Goal: Task Accomplishment & Management: Complete application form

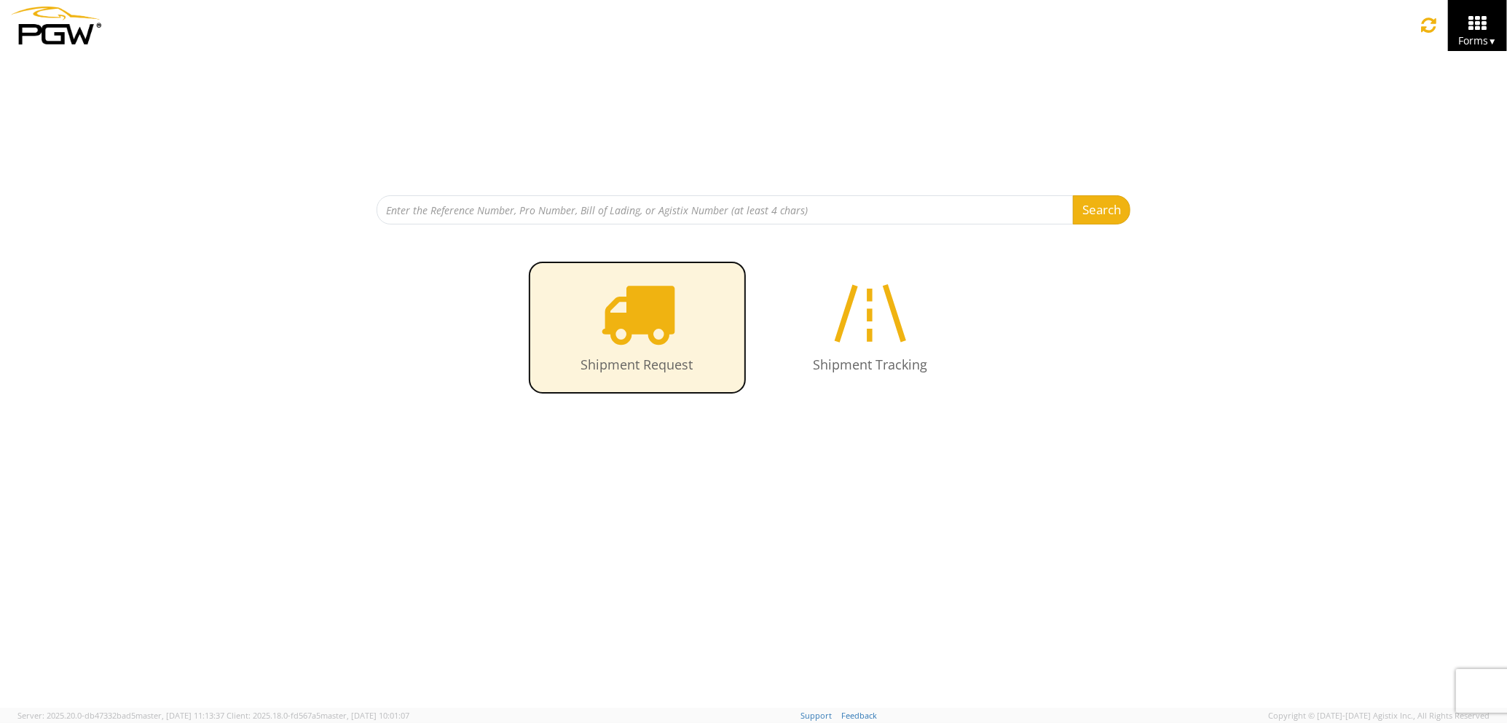
click at [627, 302] on icon at bounding box center [637, 312] width 75 height 75
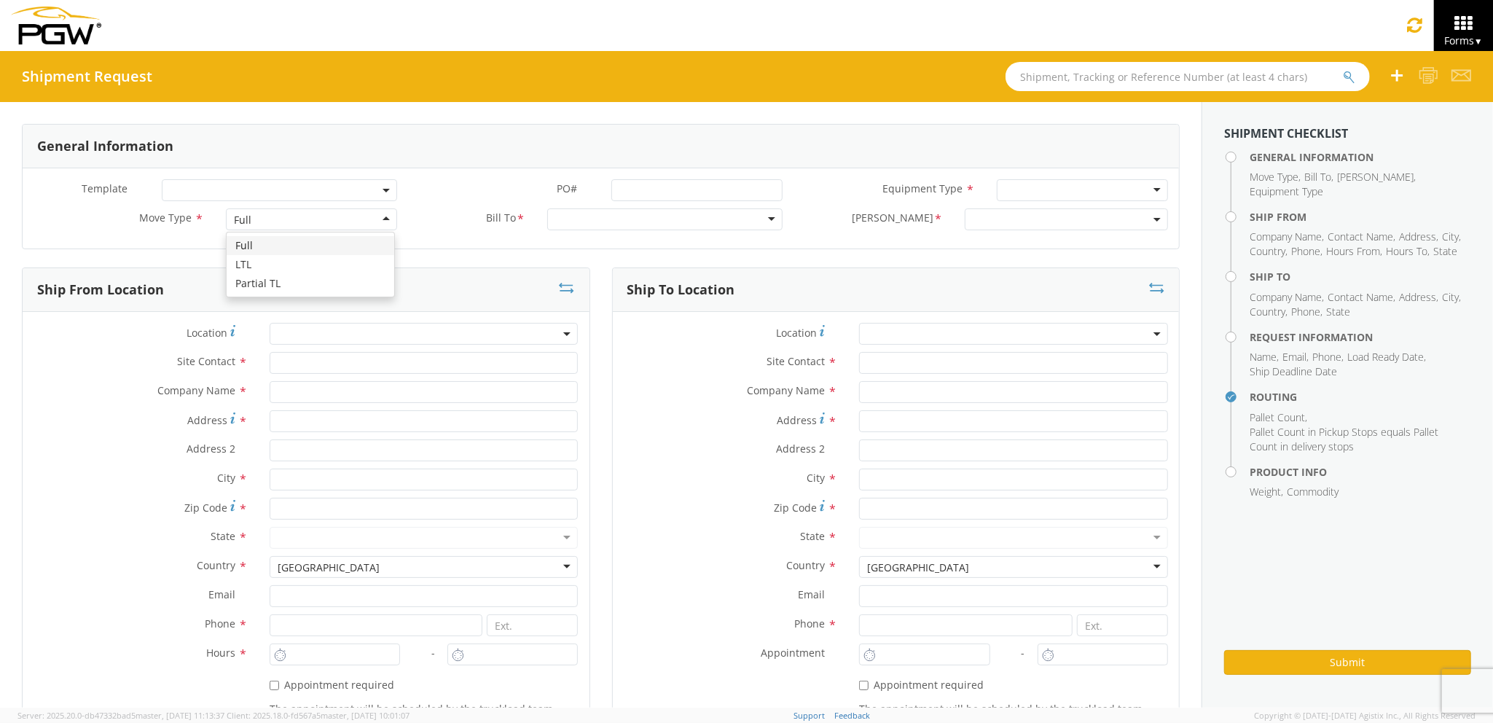
click at [286, 219] on div "Full" at bounding box center [311, 219] width 170 height 22
click at [292, 359] on input "text" at bounding box center [424, 363] width 309 height 22
click at [292, 382] on input "text" at bounding box center [424, 392] width 309 height 22
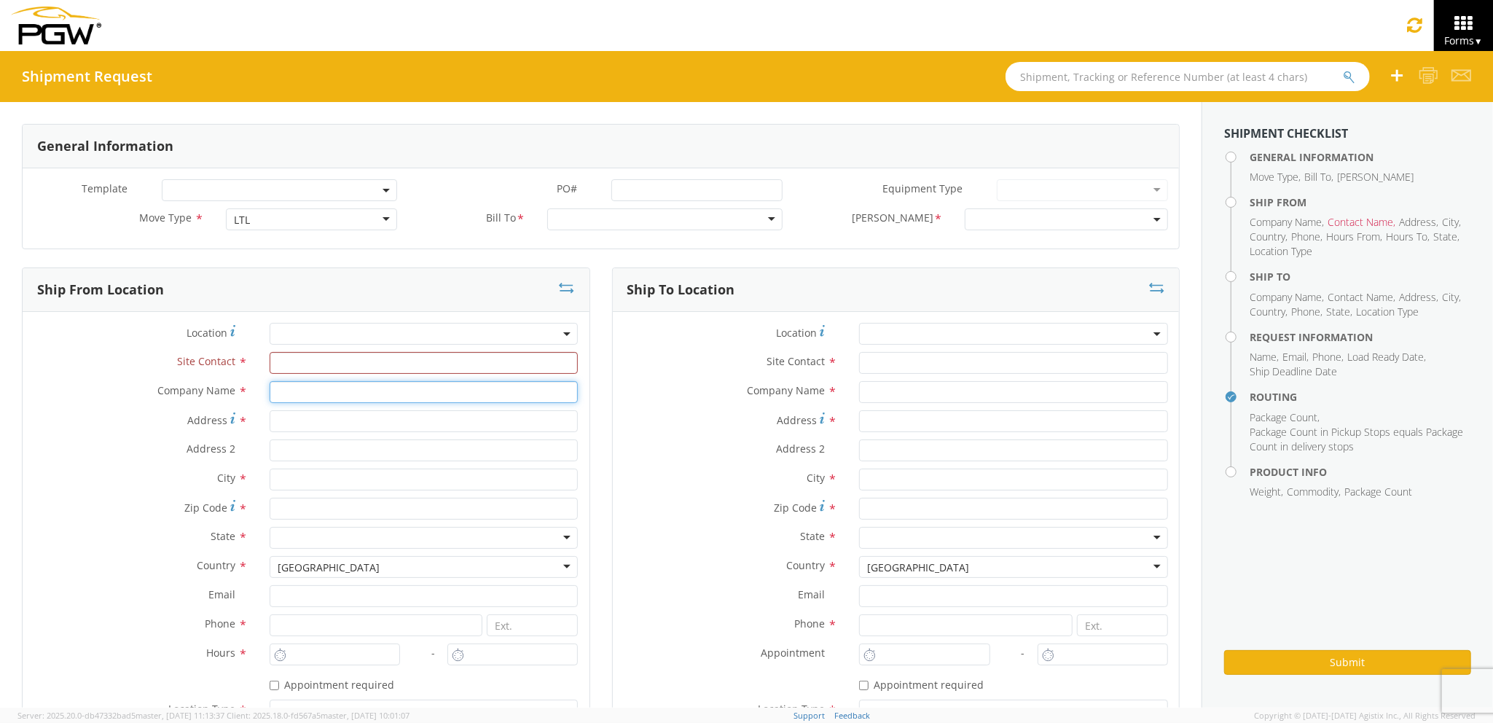
type input "PGW auto glass c/o AT RENTALS"
type input "2 Karen Drive"
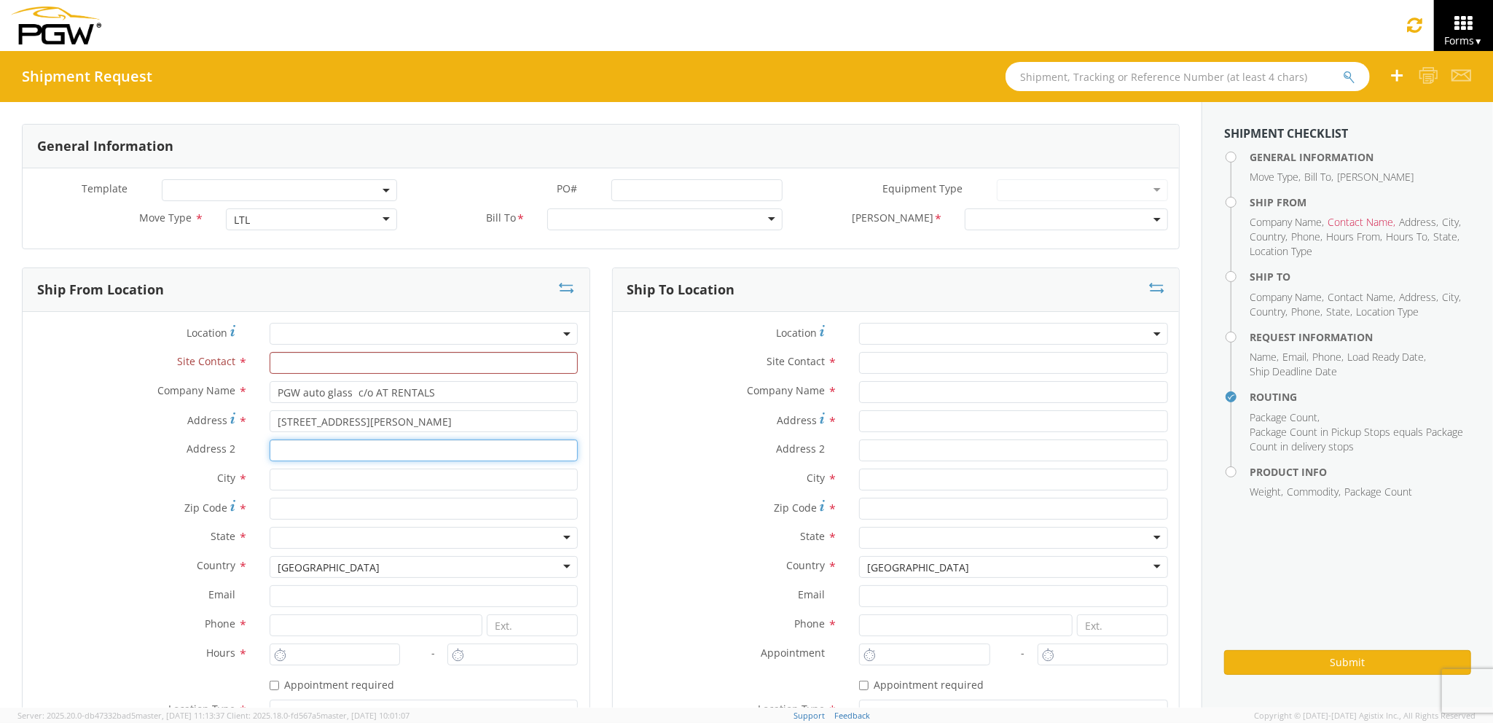
type input "5"
type input "Westbrook"
type input "04092"
click at [331, 371] on input "text" at bounding box center [424, 363] width 309 height 22
type input "j"
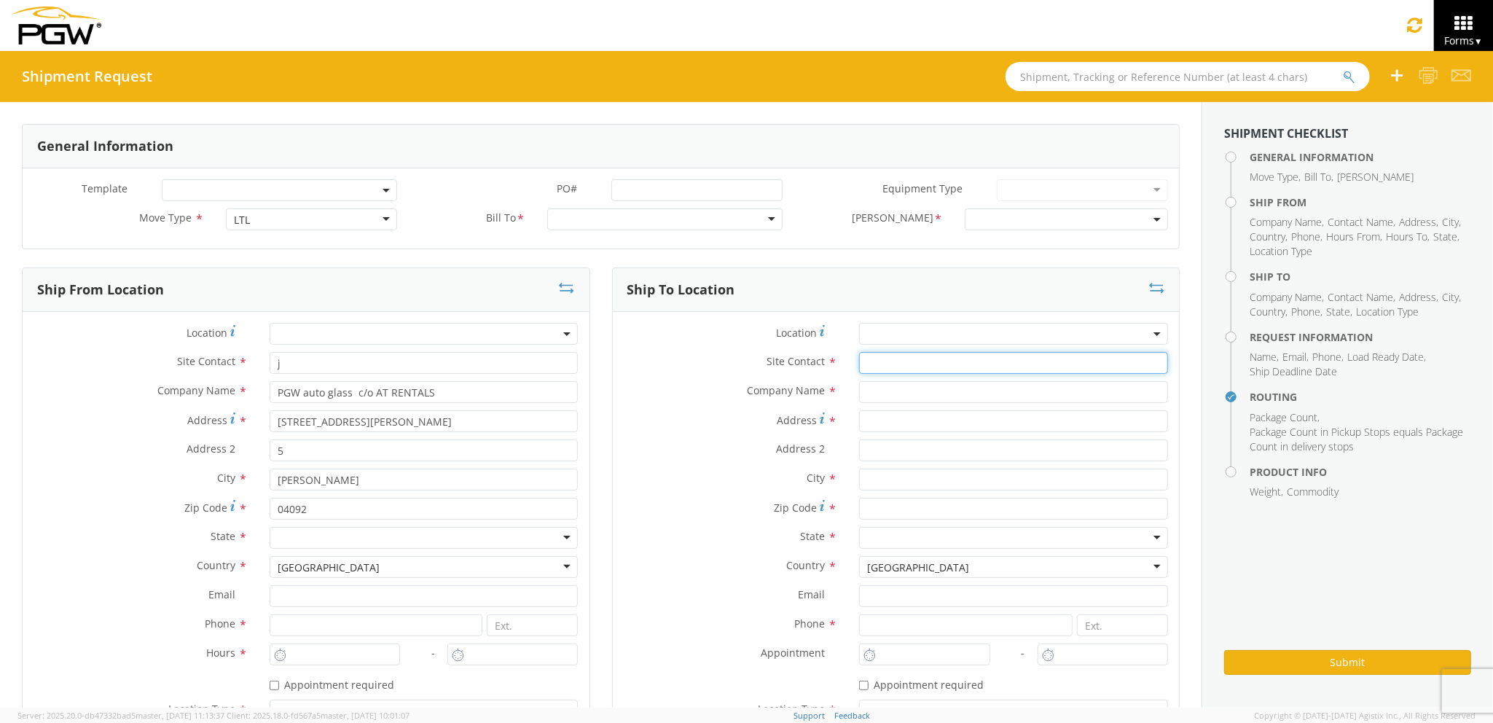
click at [893, 364] on input "text" at bounding box center [1013, 363] width 309 height 22
type input "j"
click at [896, 415] on input "Address *" at bounding box center [1013, 421] width 309 height 22
type input "85 HOULTON RD"
type input "PGW auto glass c/o AT RENTALS"
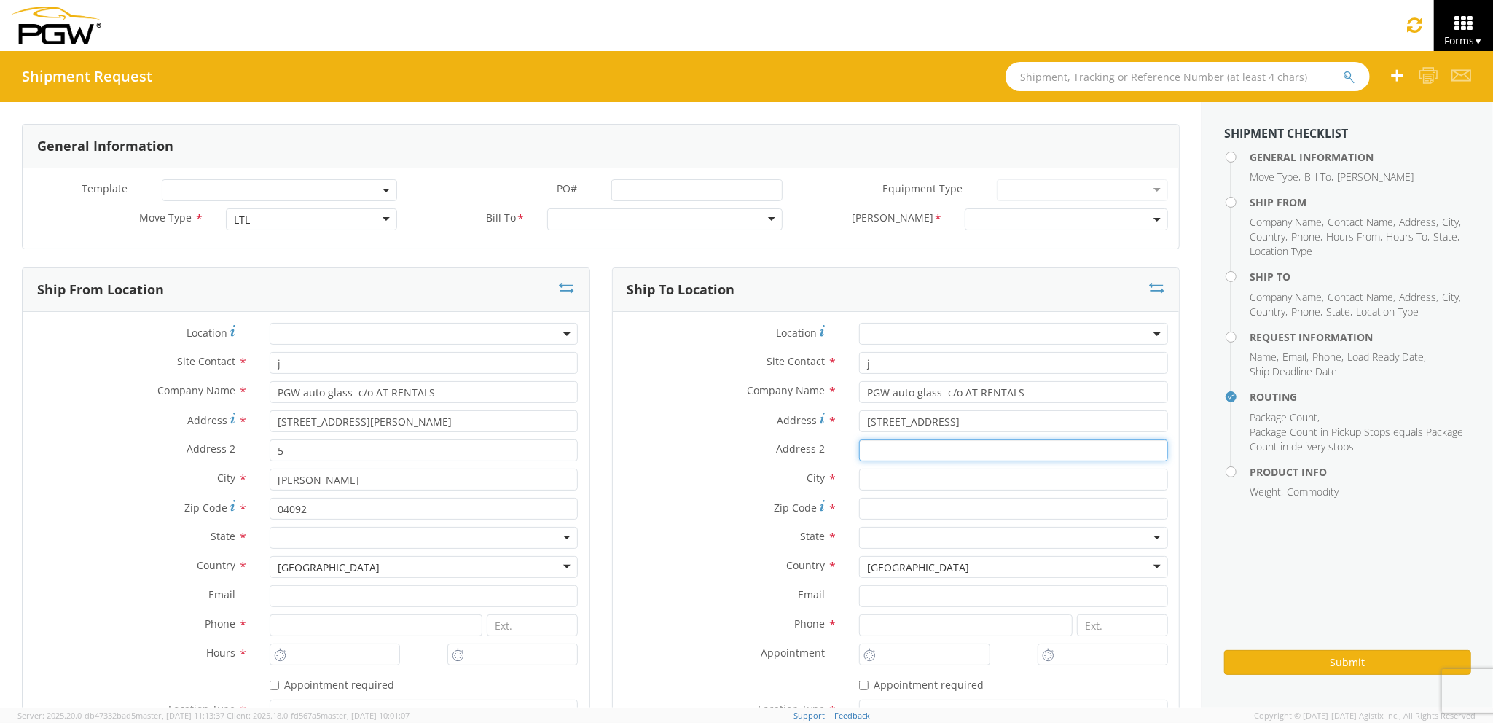
type input "5"
type input "PRESQUE ISLE"
type input "04769"
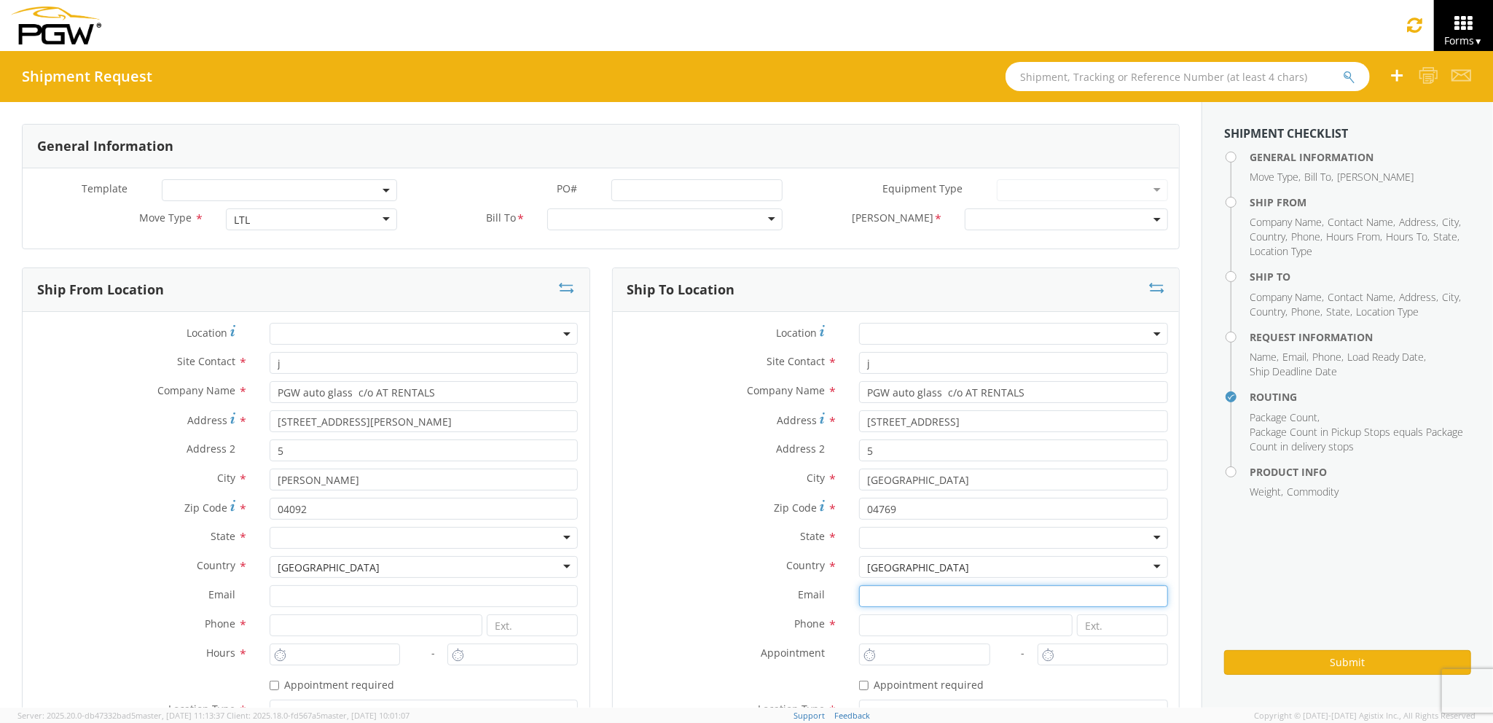
type input "JMerlino@pgwautoglass.com"
type input "2077745169"
click at [723, 487] on label "City *" at bounding box center [731, 477] width 236 height 19
click at [420, 539] on div at bounding box center [424, 538] width 309 height 22
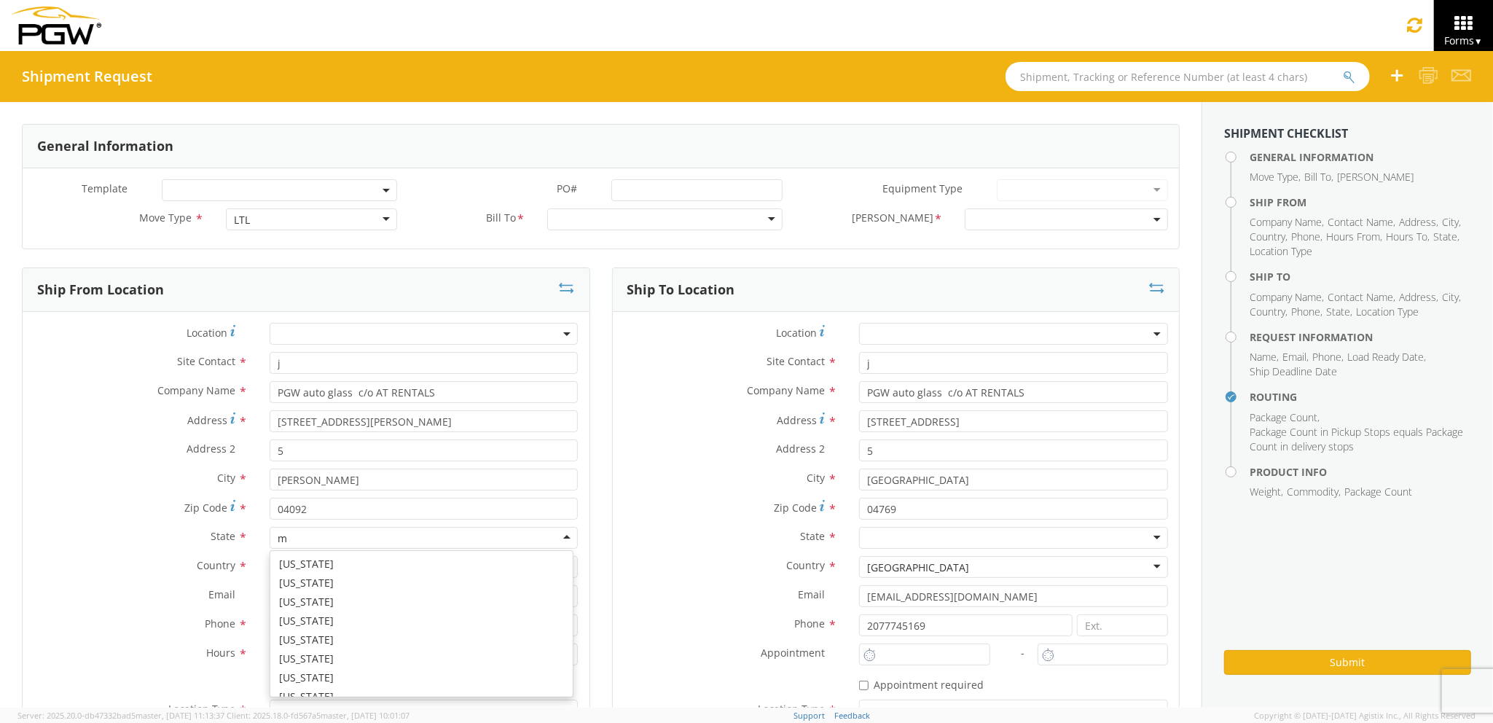
scroll to position [36, 0]
type input "ma"
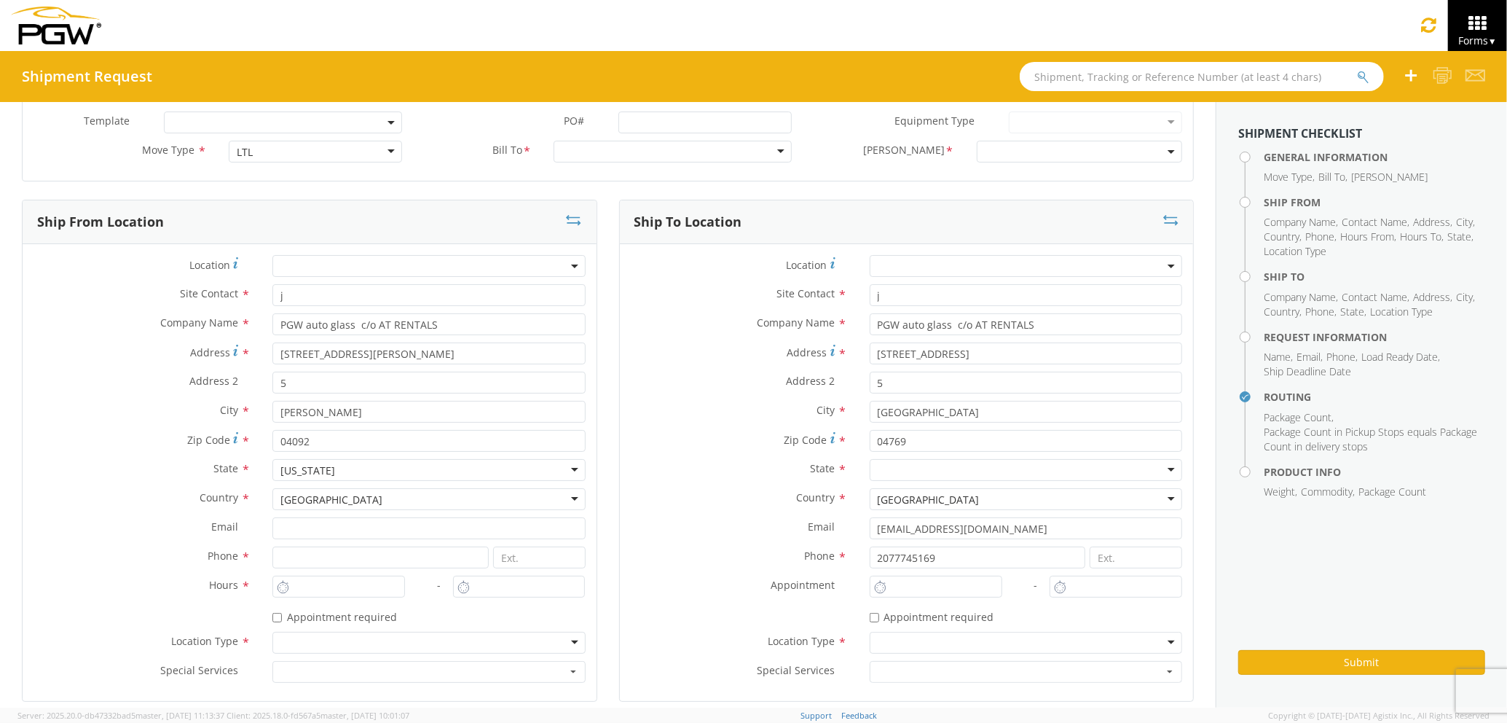
scroll to position [97, 0]
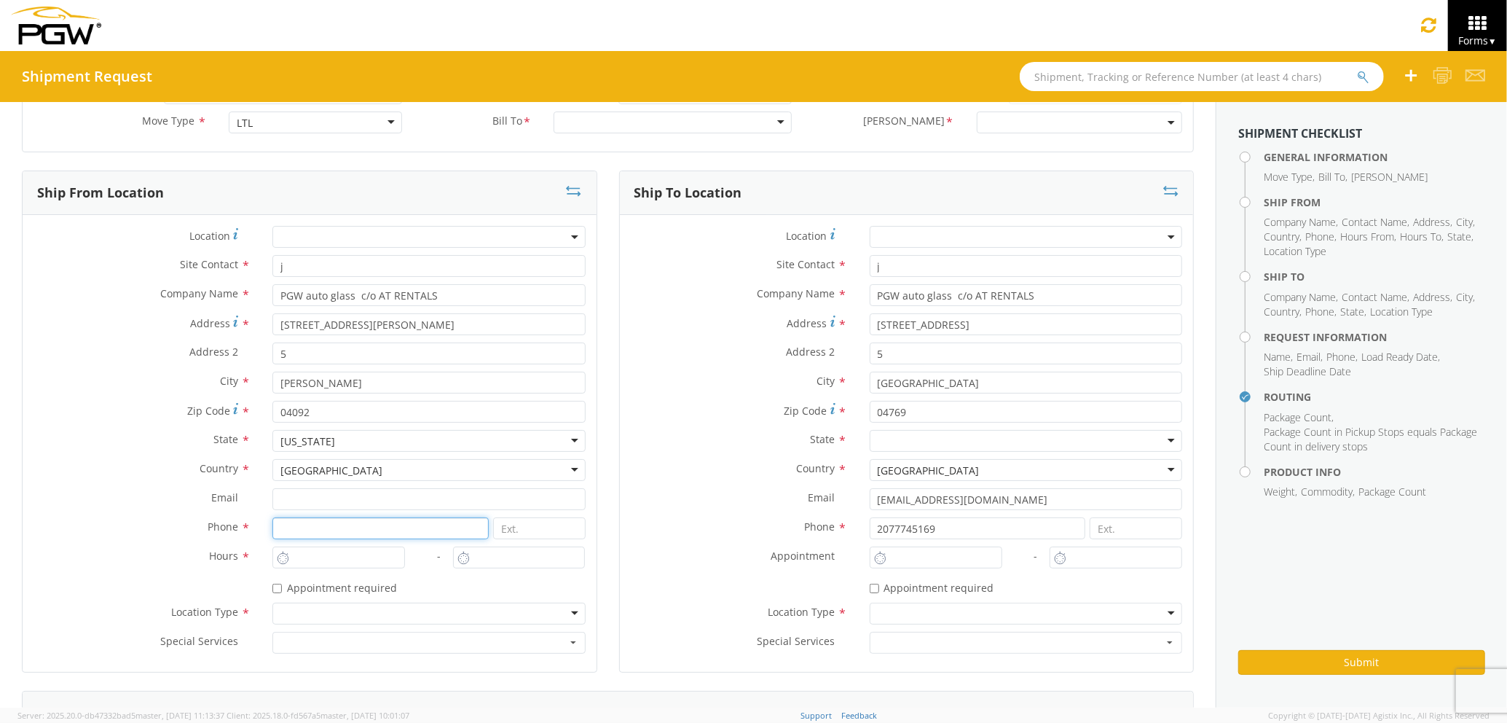
click at [321, 522] on input at bounding box center [380, 528] width 216 height 22
type input "2073321911"
type input "JMerlino@pgwautoglass.com"
type input "PGW auto glass c/o AT RENTALS"
type input "2:00 PM"
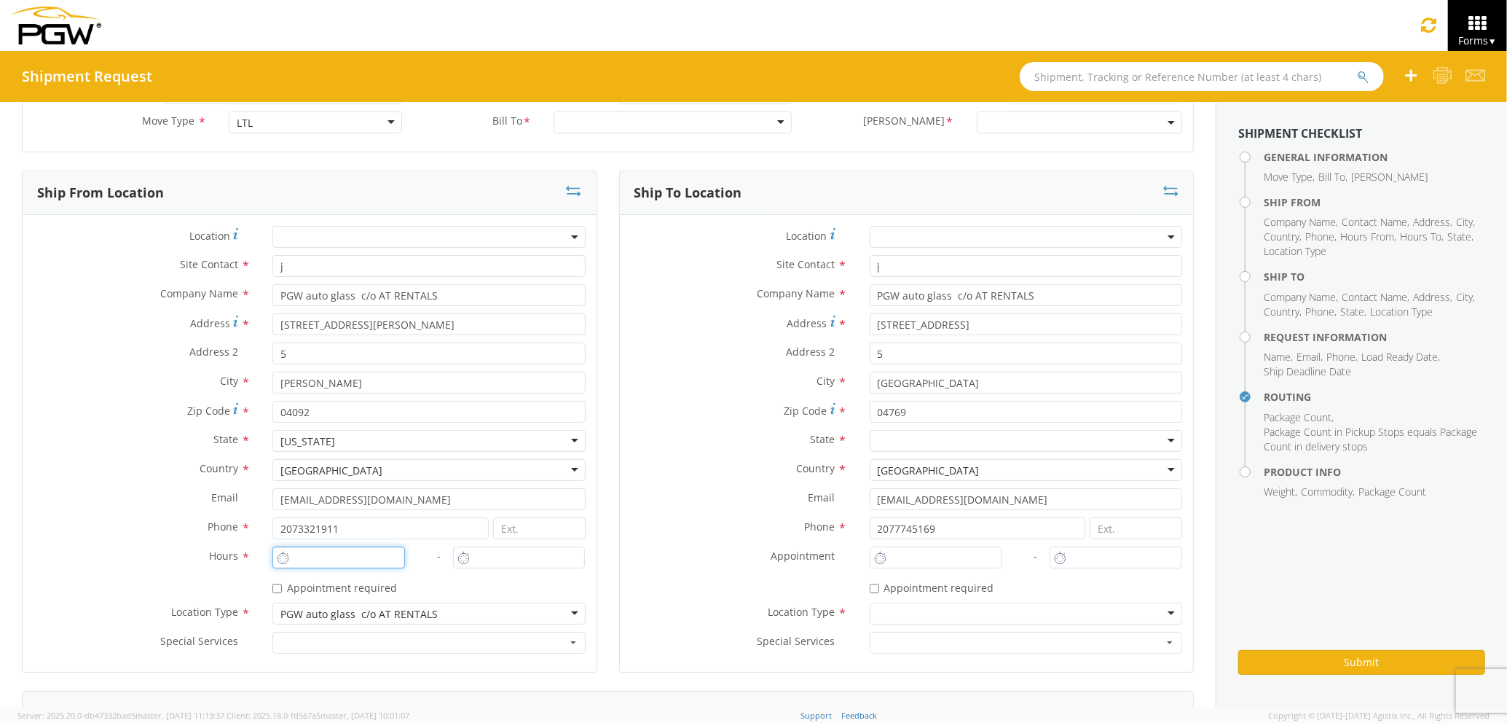
type input "3:00 PM"
click at [318, 566] on input "2:00 PM" at bounding box center [338, 557] width 133 height 22
click at [889, 555] on input "2:00 PM" at bounding box center [936, 557] width 133 height 22
drag, startPoint x: 959, startPoint y: 557, endPoint x: 764, endPoint y: 560, distance: 194.5
click at [764, 560] on div "Location * Site Contact * j j 1st Pane Auto Glass - ( J ames ) 1407 Cherry Rd, …" at bounding box center [907, 443] width 574 height 435
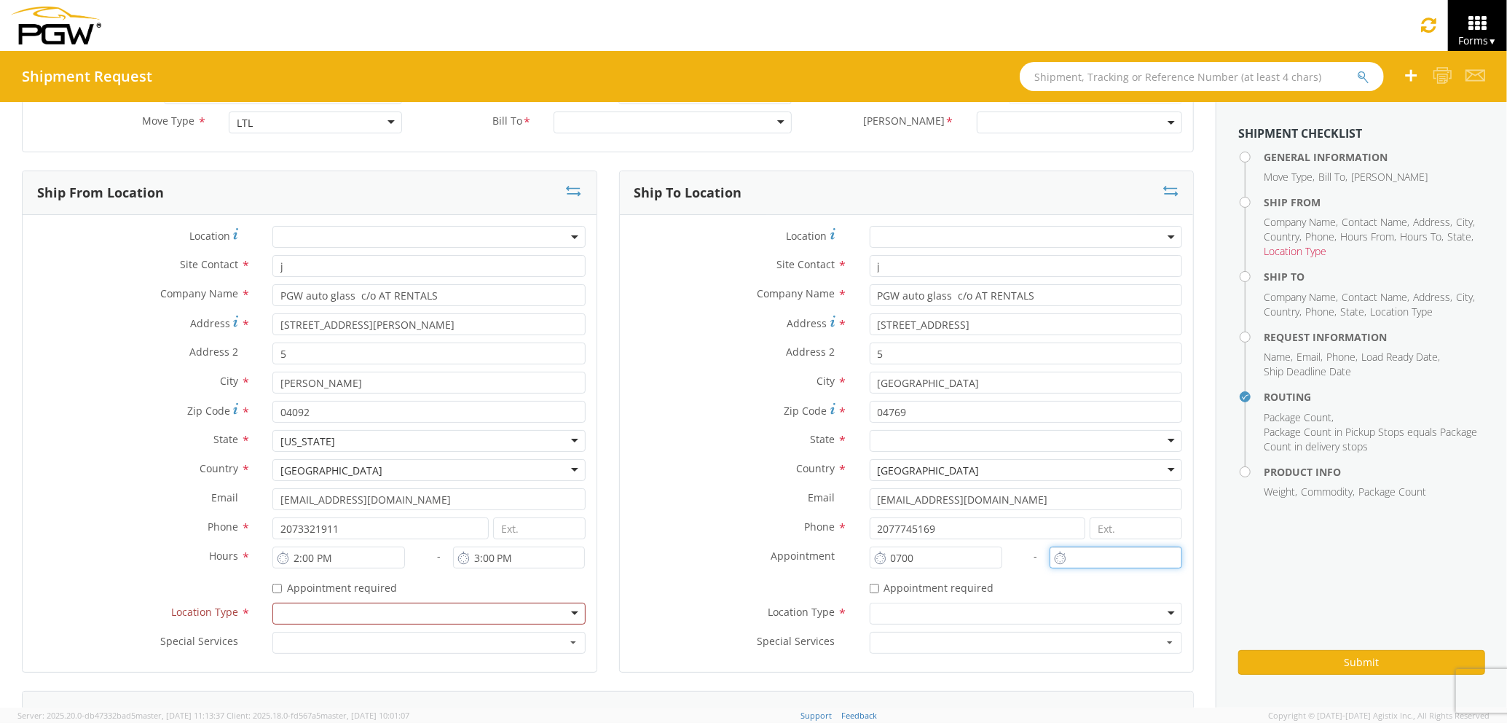
type input "7:00 AM"
click at [1103, 557] on input "2:00 PM" at bounding box center [1116, 557] width 133 height 22
type input "0800:00 PM"
drag, startPoint x: 1131, startPoint y: 552, endPoint x: 940, endPoint y: 560, distance: 191.1
click at [940, 560] on div "Location * Site Contact * j j 1st Pane Auto Glass - ( J ames ) 1407 Cherry Rd, …" at bounding box center [907, 443] width 574 height 435
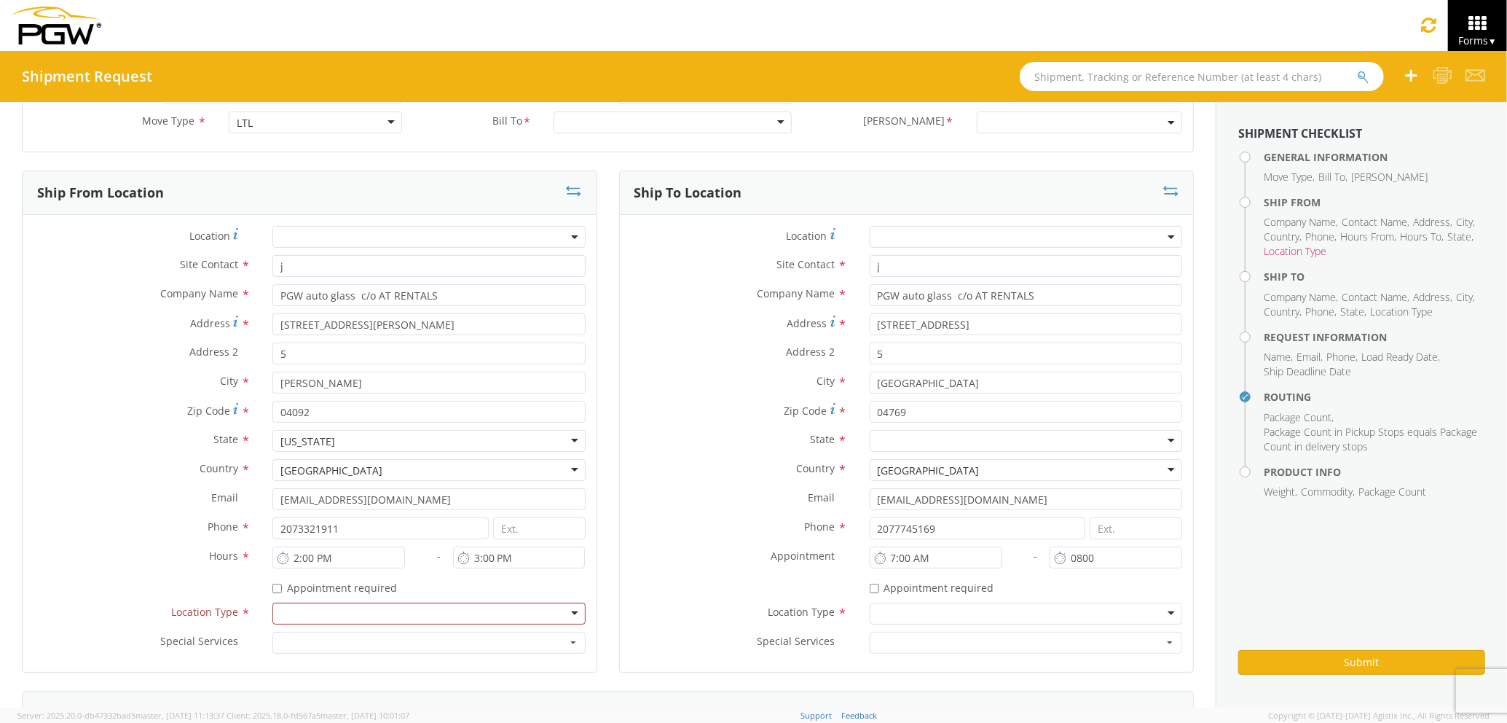
type input "8:00 AM"
click at [715, 531] on label "Phone *" at bounding box center [739, 526] width 239 height 19
click at [438, 627] on div "Location Type *" at bounding box center [310, 617] width 574 height 29
click at [439, 613] on div at bounding box center [428, 614] width 313 height 22
click at [952, 615] on div at bounding box center [1026, 614] width 313 height 22
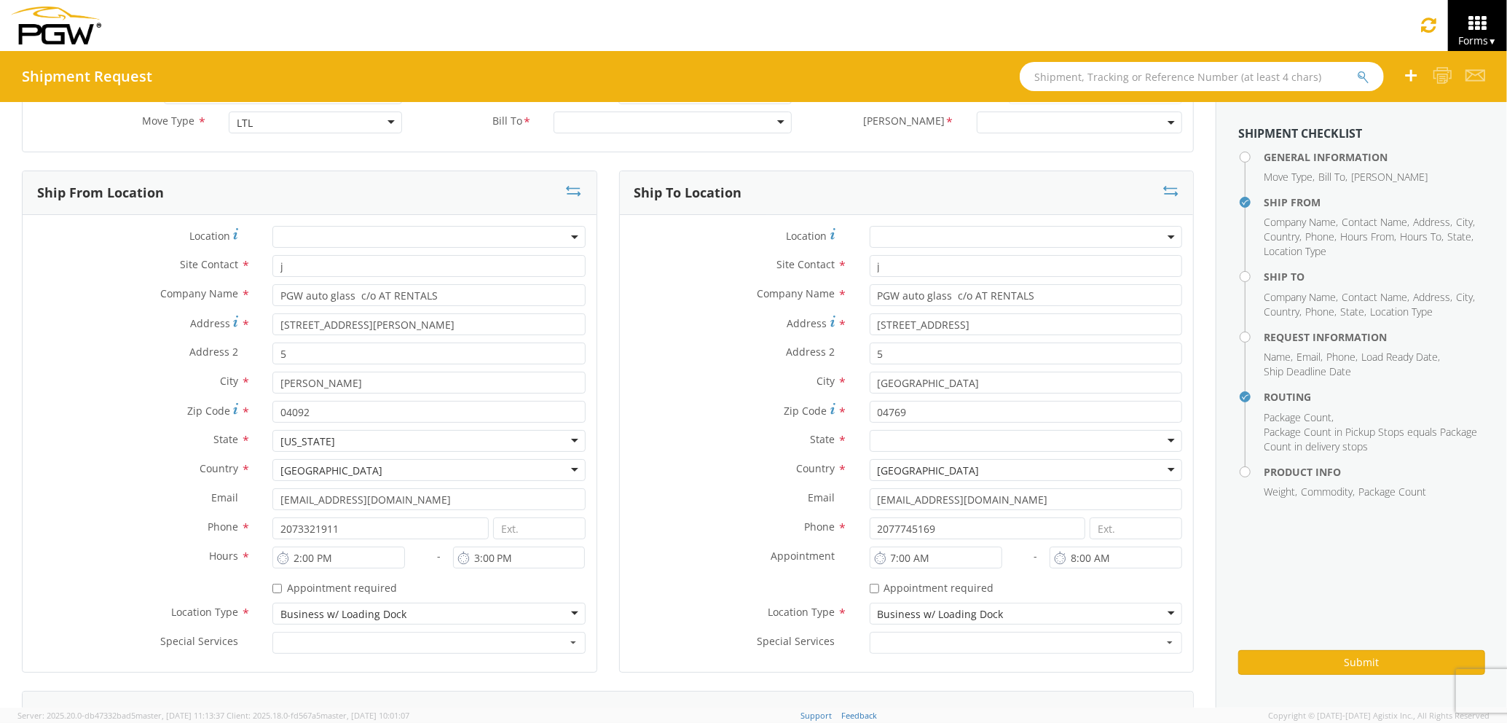
click at [713, 571] on div "Appointment *" at bounding box center [739, 559] width 239 height 26
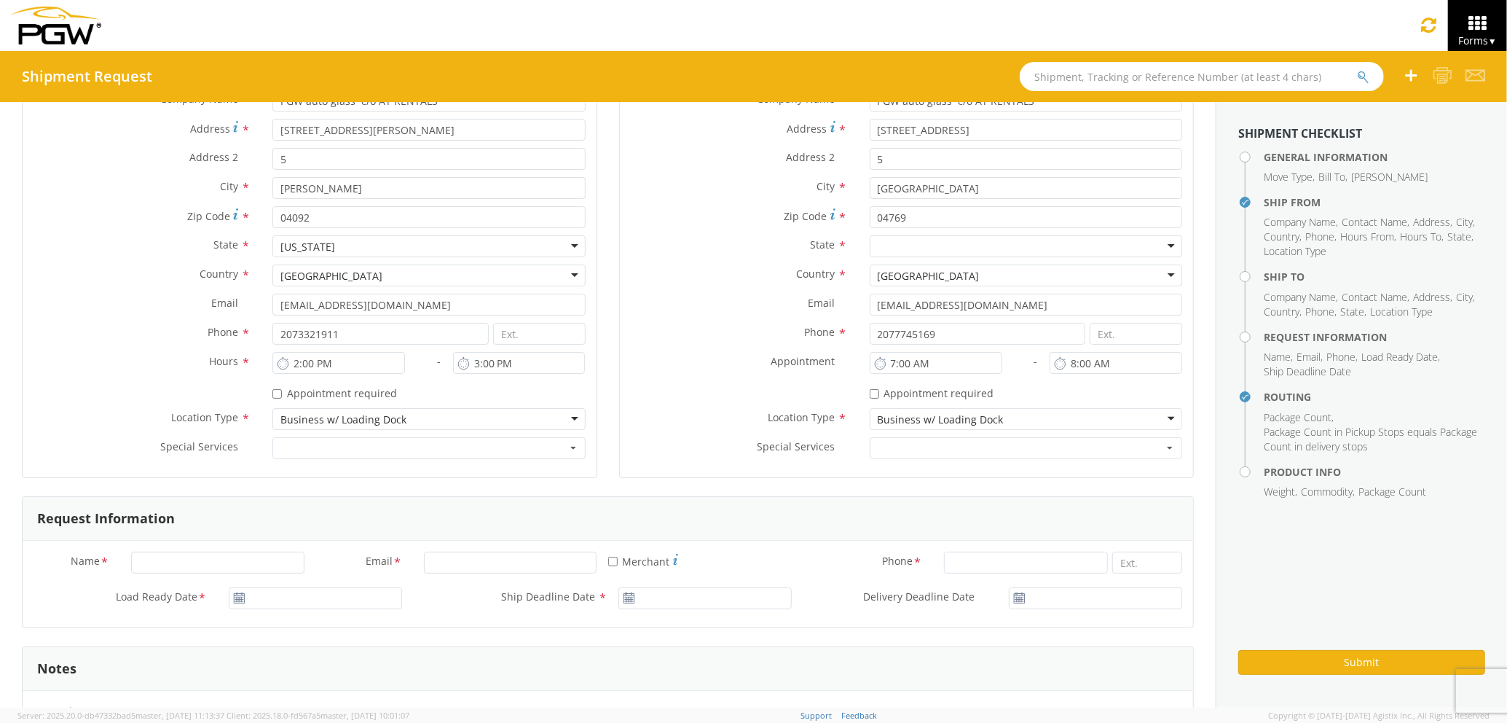
scroll to position [0, 0]
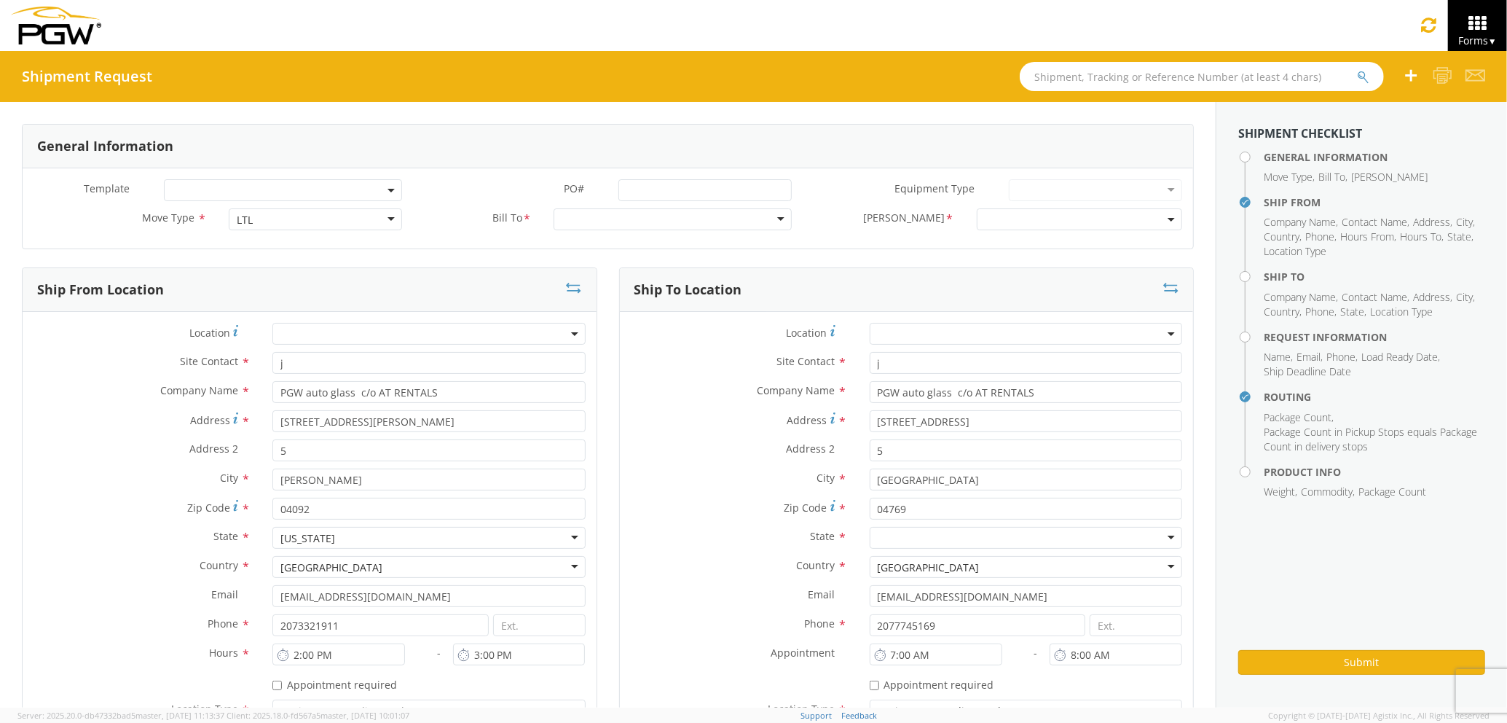
click at [718, 226] on div at bounding box center [673, 219] width 238 height 22
type input "5559"
click at [983, 222] on span at bounding box center [1079, 219] width 205 height 22
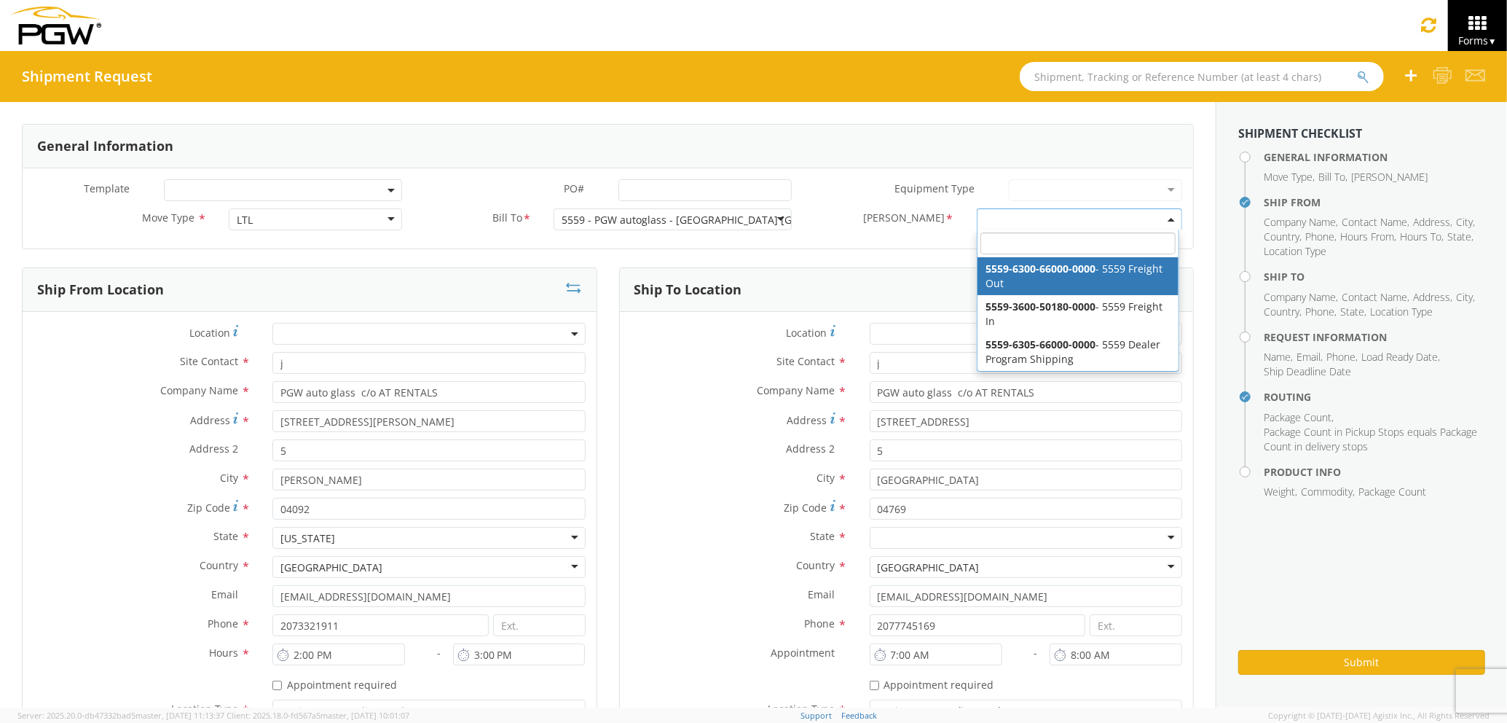
select select "5559-6300-66000-0000"
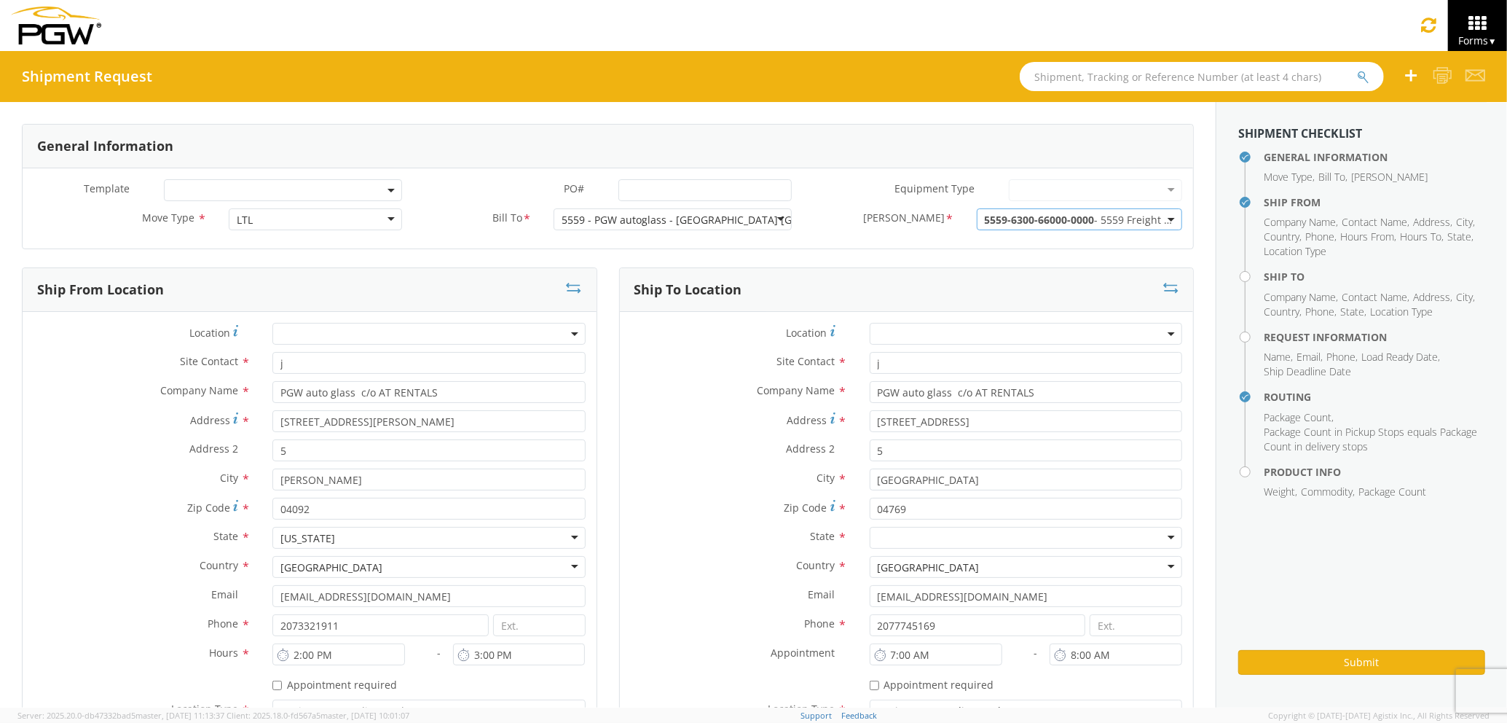
click at [679, 514] on label "Zip Code *" at bounding box center [739, 508] width 239 height 20
click at [870, 514] on input "04769" at bounding box center [1026, 509] width 313 height 22
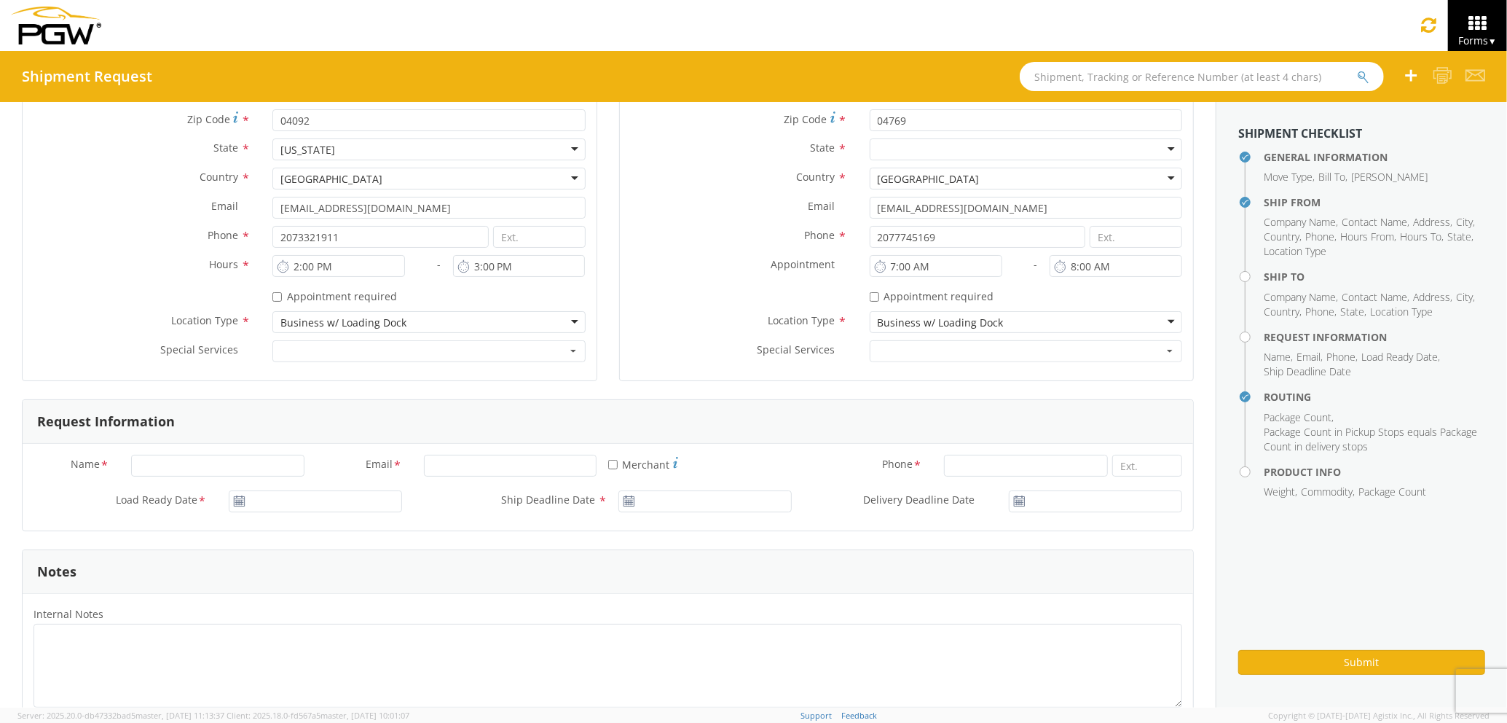
click at [201, 453] on div "Name * Email * * Merchant Phone * Load Ready Date * Ship Deadline Date * Delive…" at bounding box center [608, 487] width 1171 height 87
click at [201, 458] on input "Name *" at bounding box center [217, 466] width 173 height 22
type input "Joseph Merlino Joseph Merlino"
type input "PGW auto glass c/o AT RENTALS"
type input "JMerlino@pgwautoglass.com"
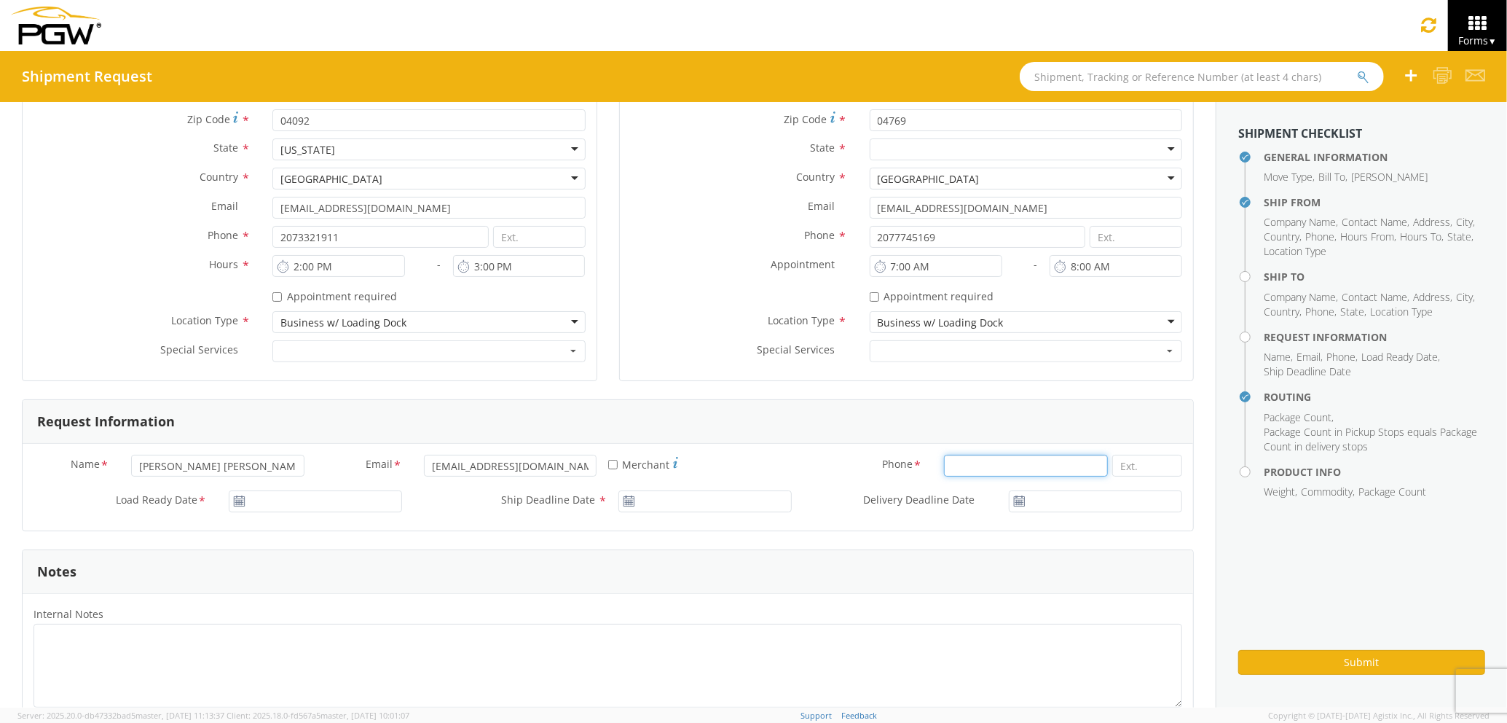
type input "2073329611"
type input "PGW auto glass c/o AT RENTALS"
type input "10/06/2025"
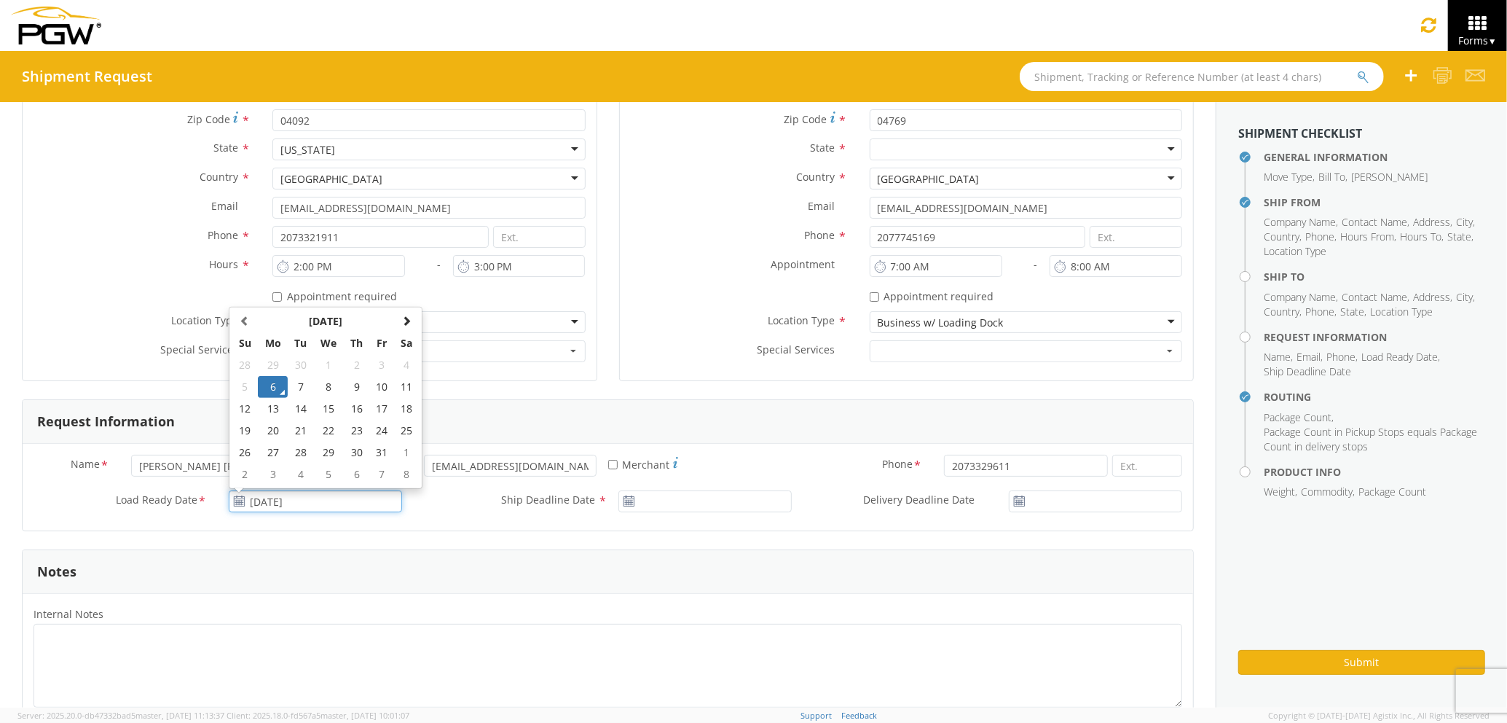
click at [348, 501] on input "10/06/2025" at bounding box center [315, 501] width 173 height 22
click at [270, 386] on td "6" at bounding box center [273, 387] width 31 height 22
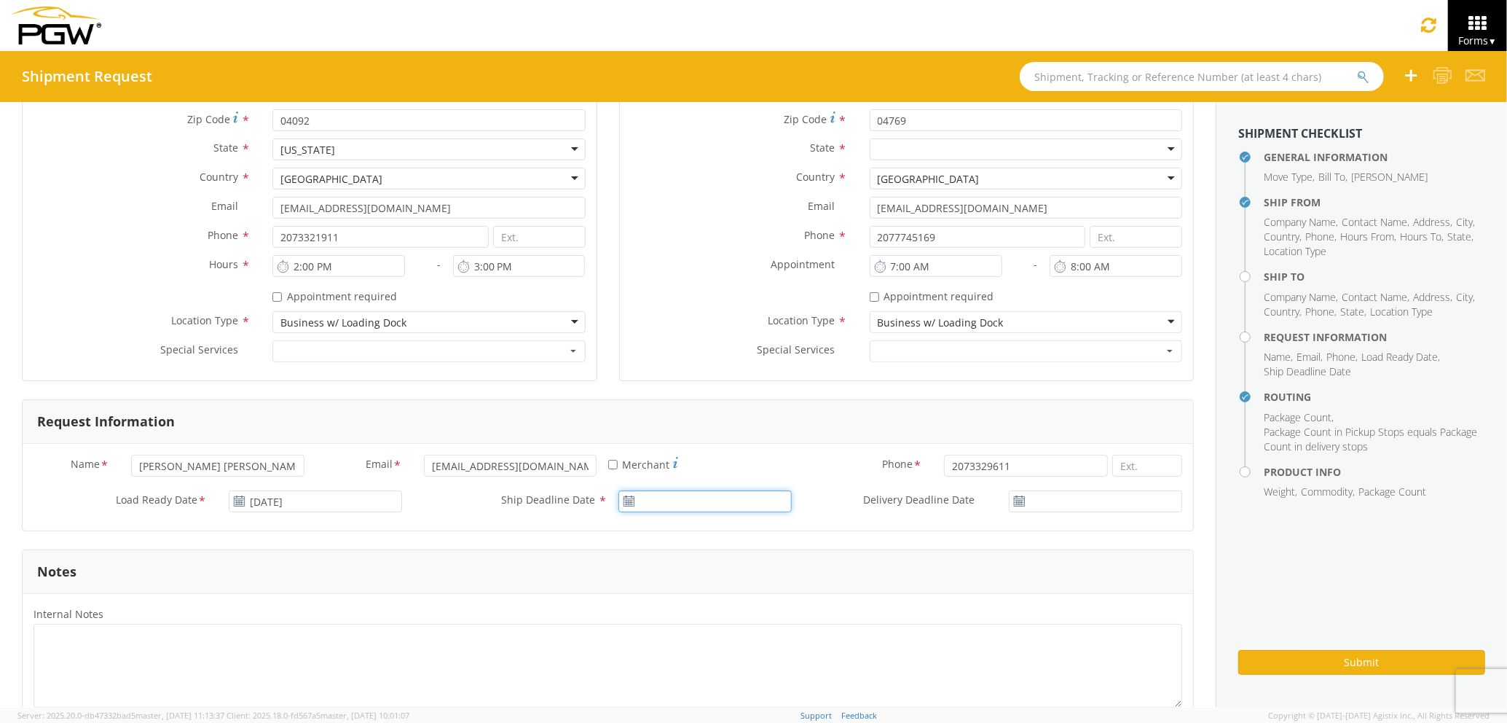
type input "10/06/2025"
click at [705, 499] on input "10/06/2025" at bounding box center [705, 501] width 173 height 22
click at [659, 383] on td "6" at bounding box center [663, 387] width 31 height 22
click at [1032, 501] on input "10/06/2025" at bounding box center [1095, 501] width 173 height 22
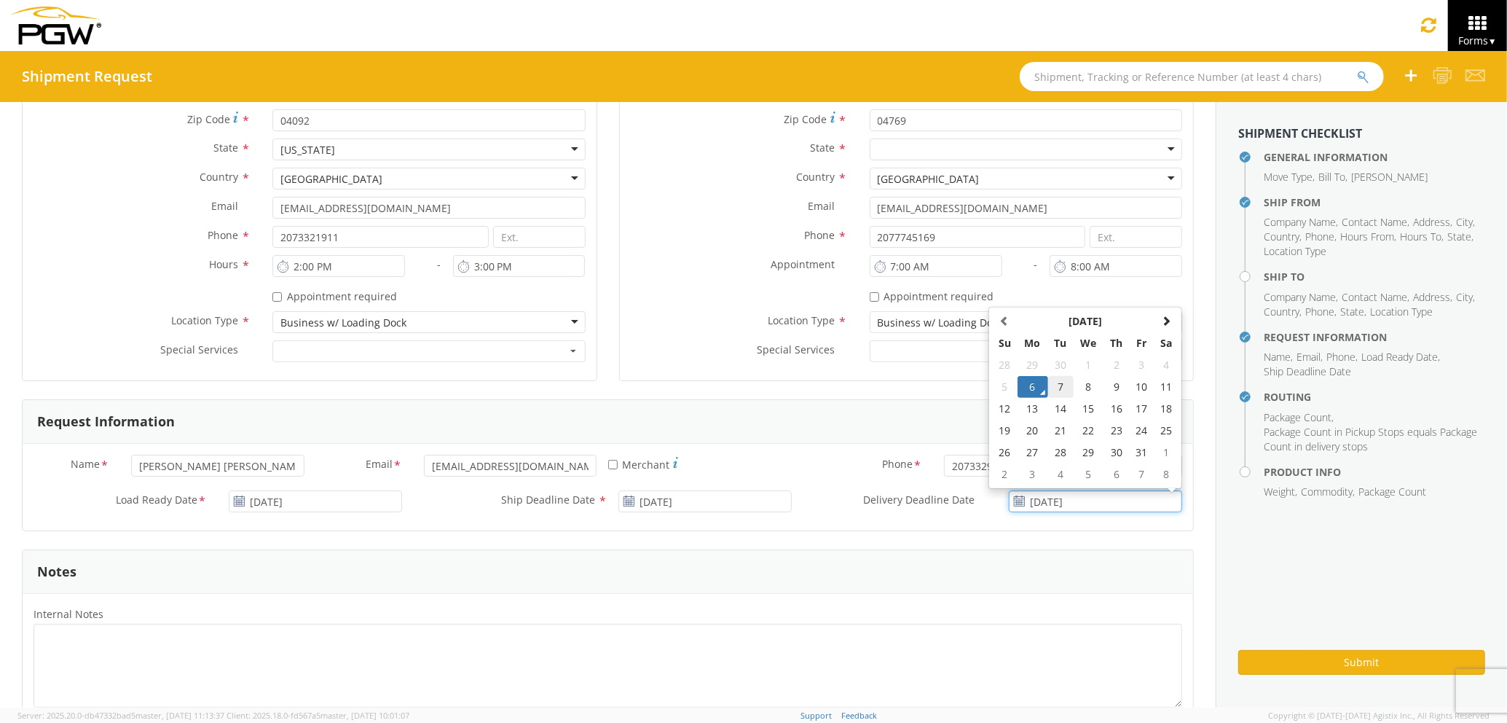
drag, startPoint x: 1032, startPoint y: 501, endPoint x: 1046, endPoint y: 383, distance: 118.8
click at [1048, 383] on td "7" at bounding box center [1061, 387] width 26 height 22
type input "10/07/2025"
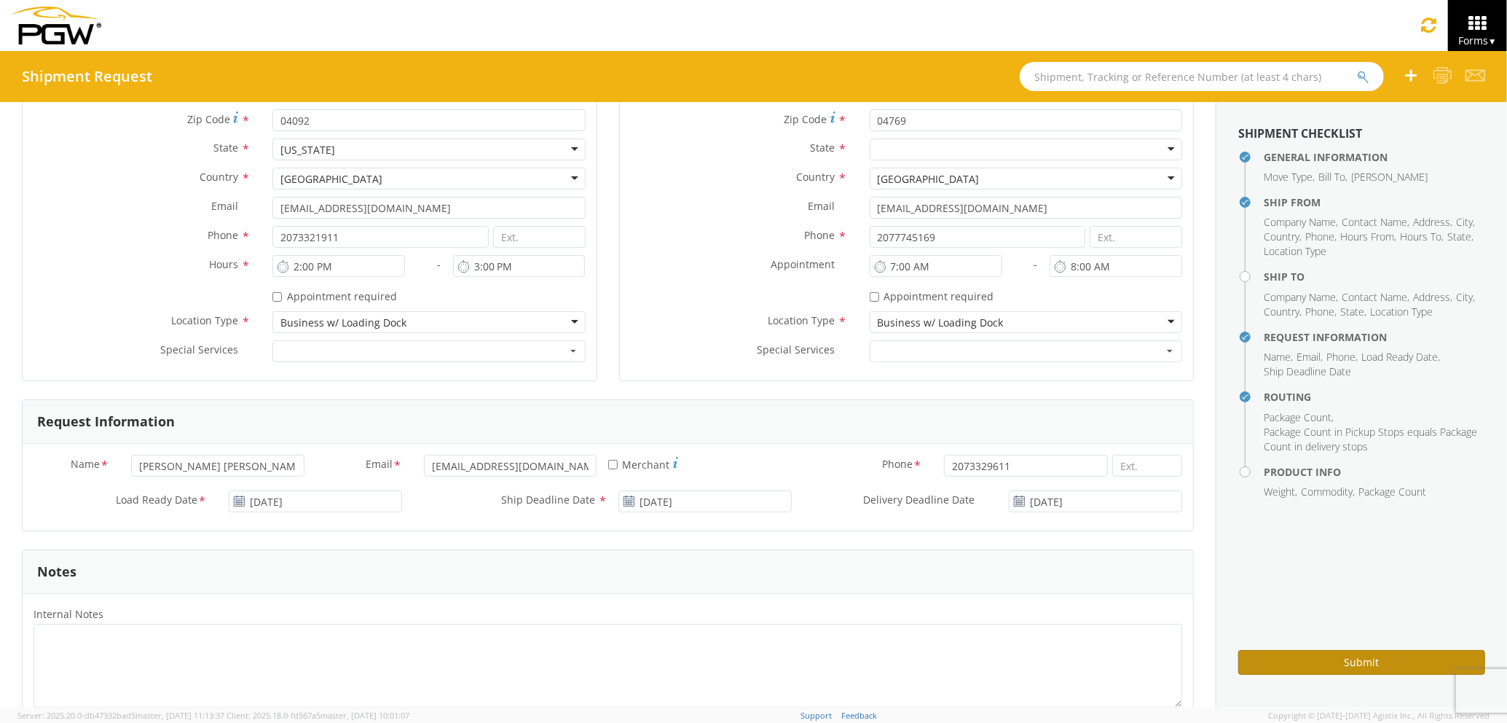
click at [1333, 668] on button "Submit" at bounding box center [1362, 662] width 247 height 25
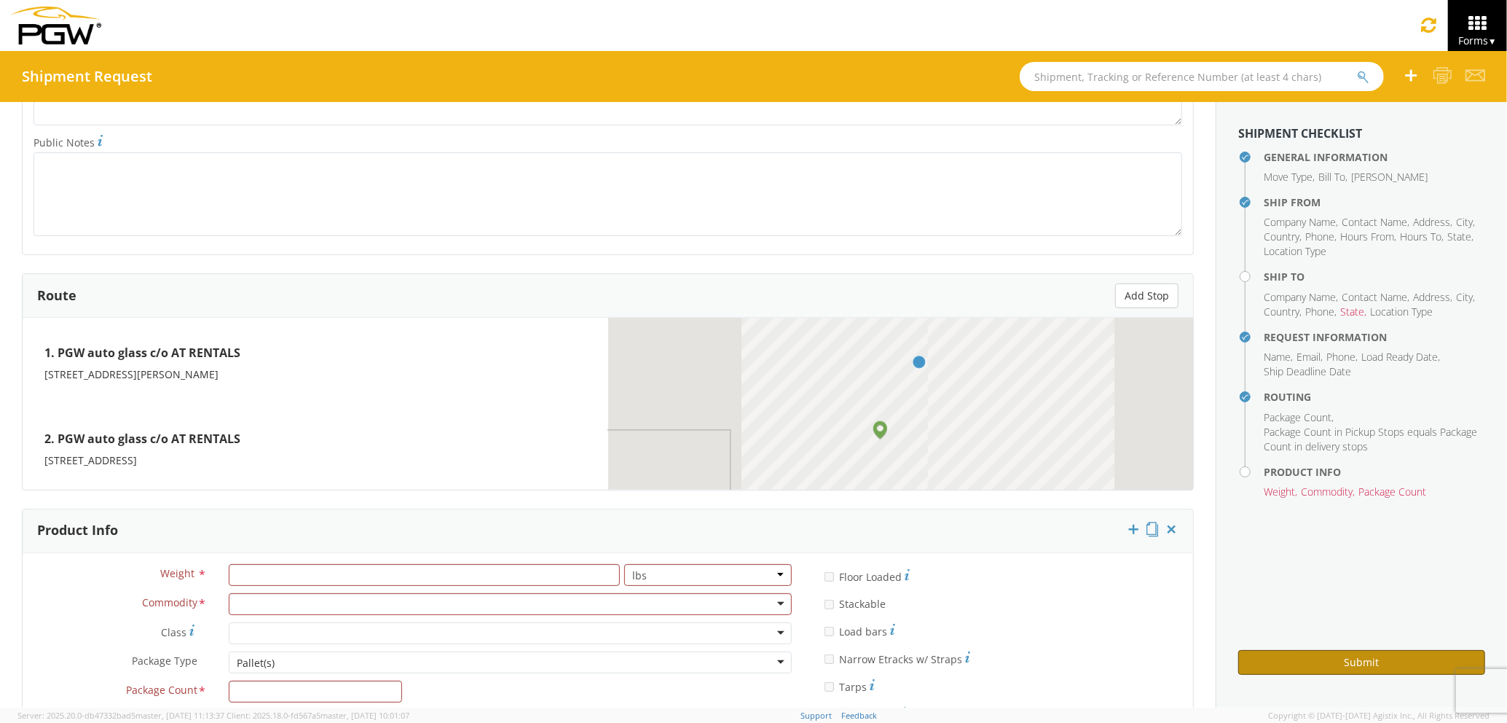
scroll to position [1111, 0]
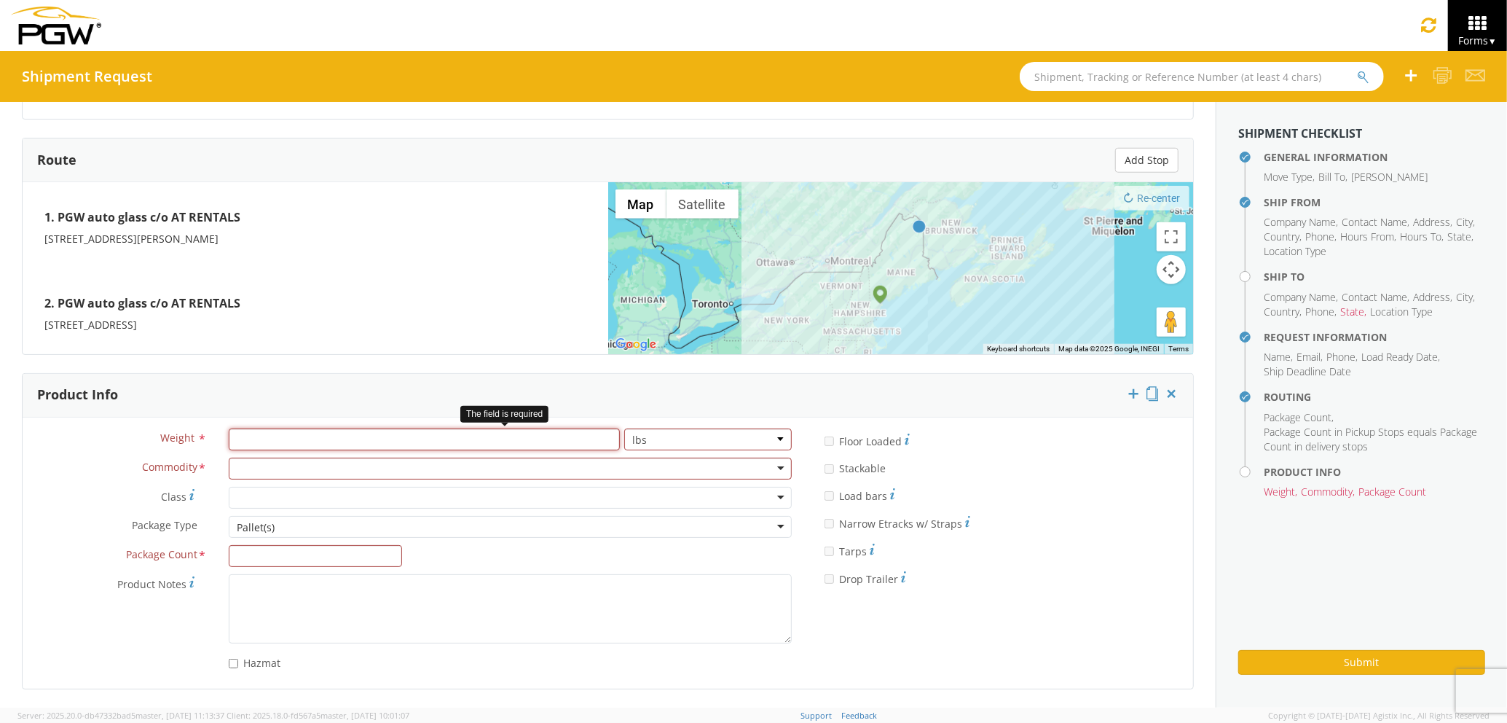
click at [388, 443] on input "number" at bounding box center [424, 439] width 391 height 22
type input "500"
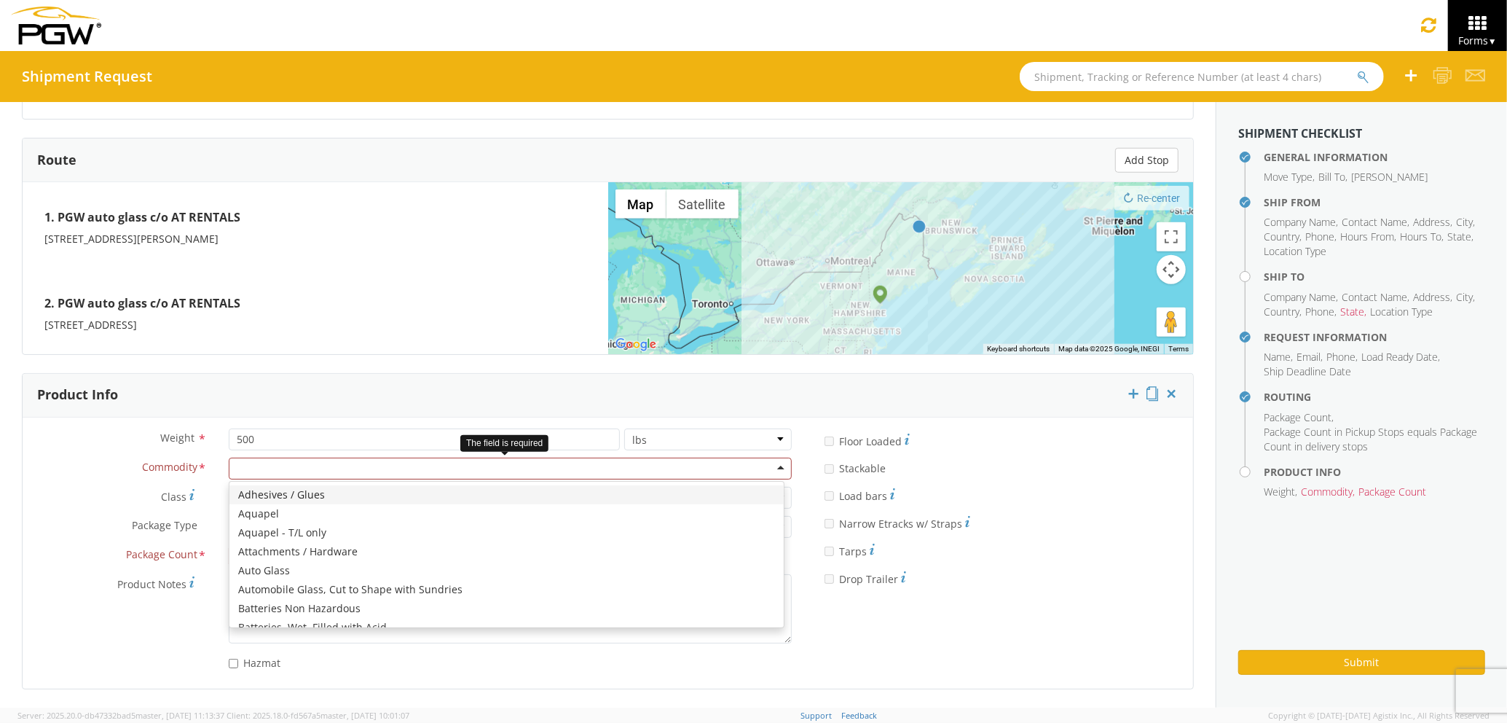
click at [393, 469] on div at bounding box center [510, 469] width 563 height 22
type input "wind"
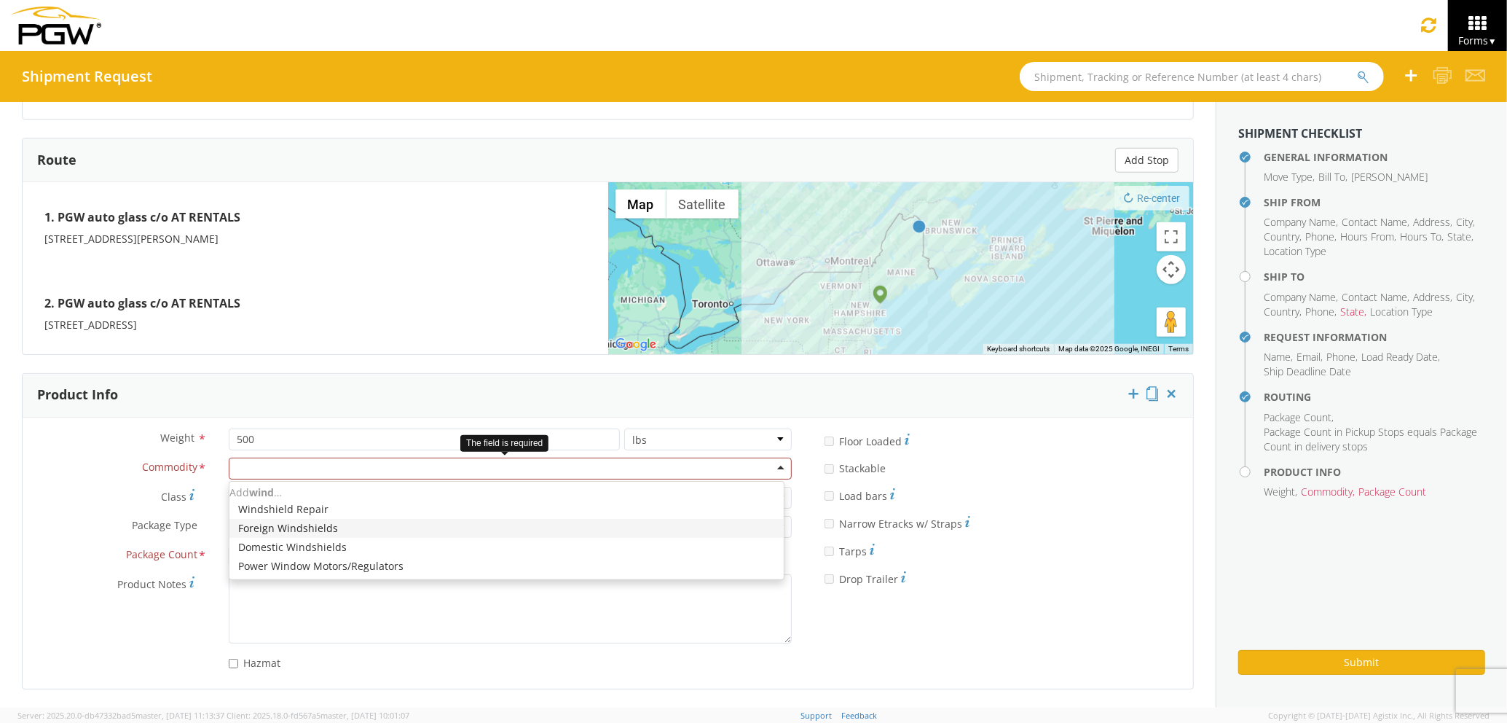
scroll to position [0, 0]
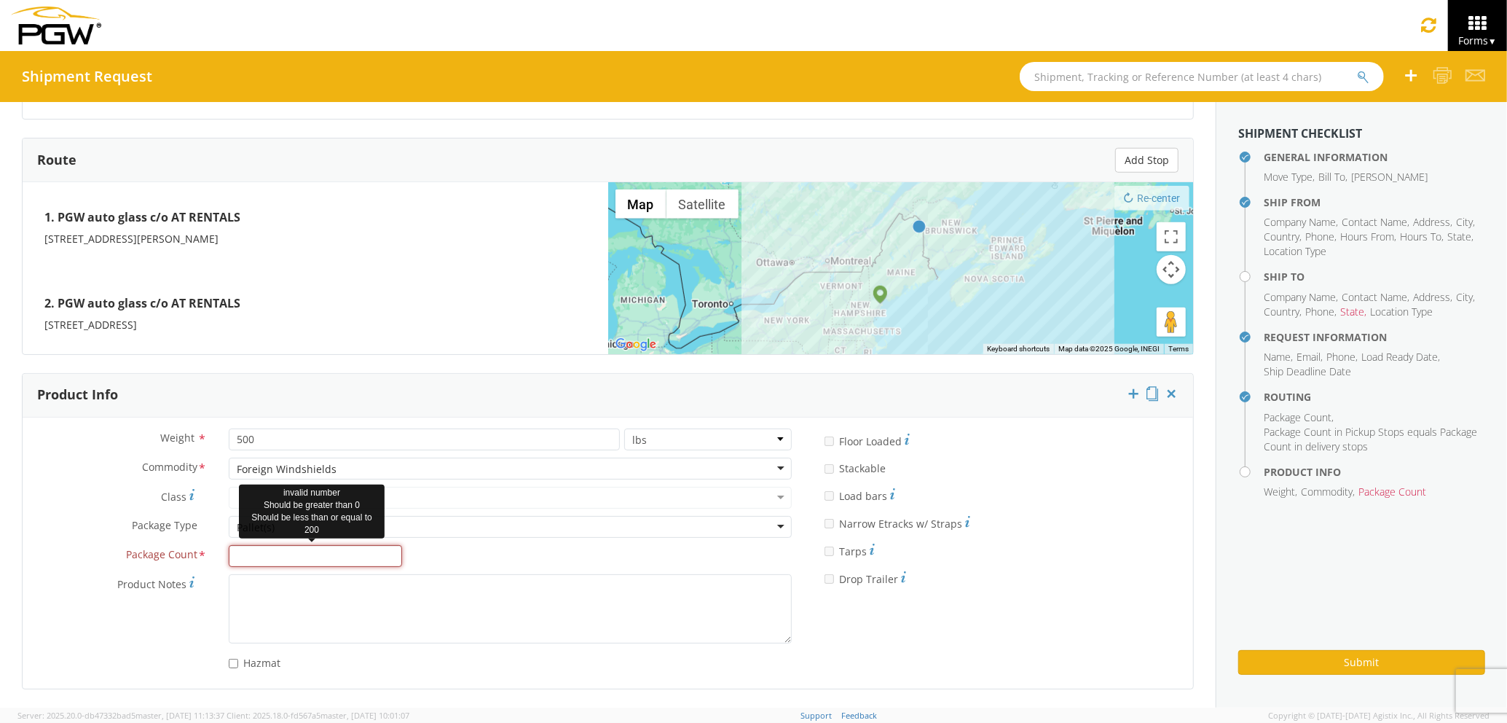
click at [313, 549] on input "Package Count *" at bounding box center [315, 556] width 173 height 22
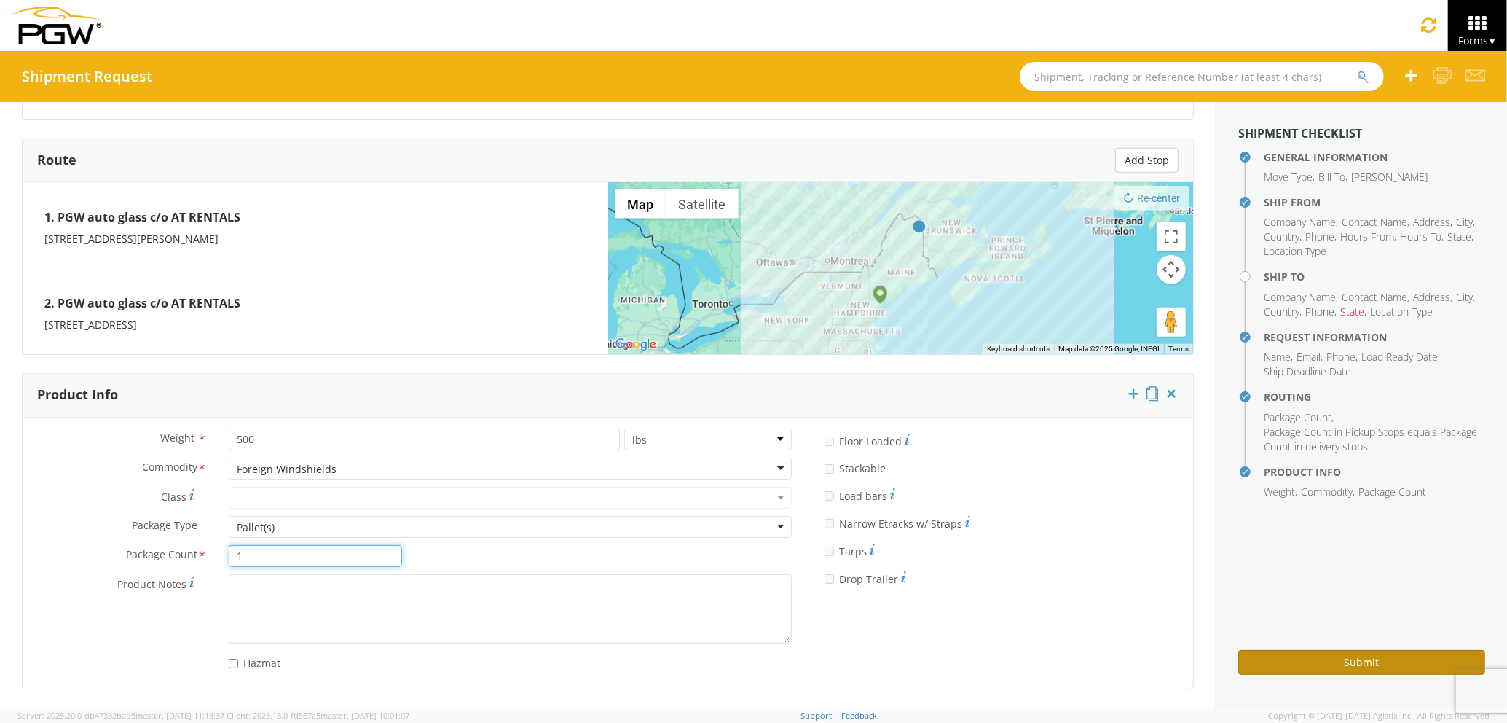
type input "1"
click at [1323, 663] on button "Submit" at bounding box center [1362, 662] width 247 height 25
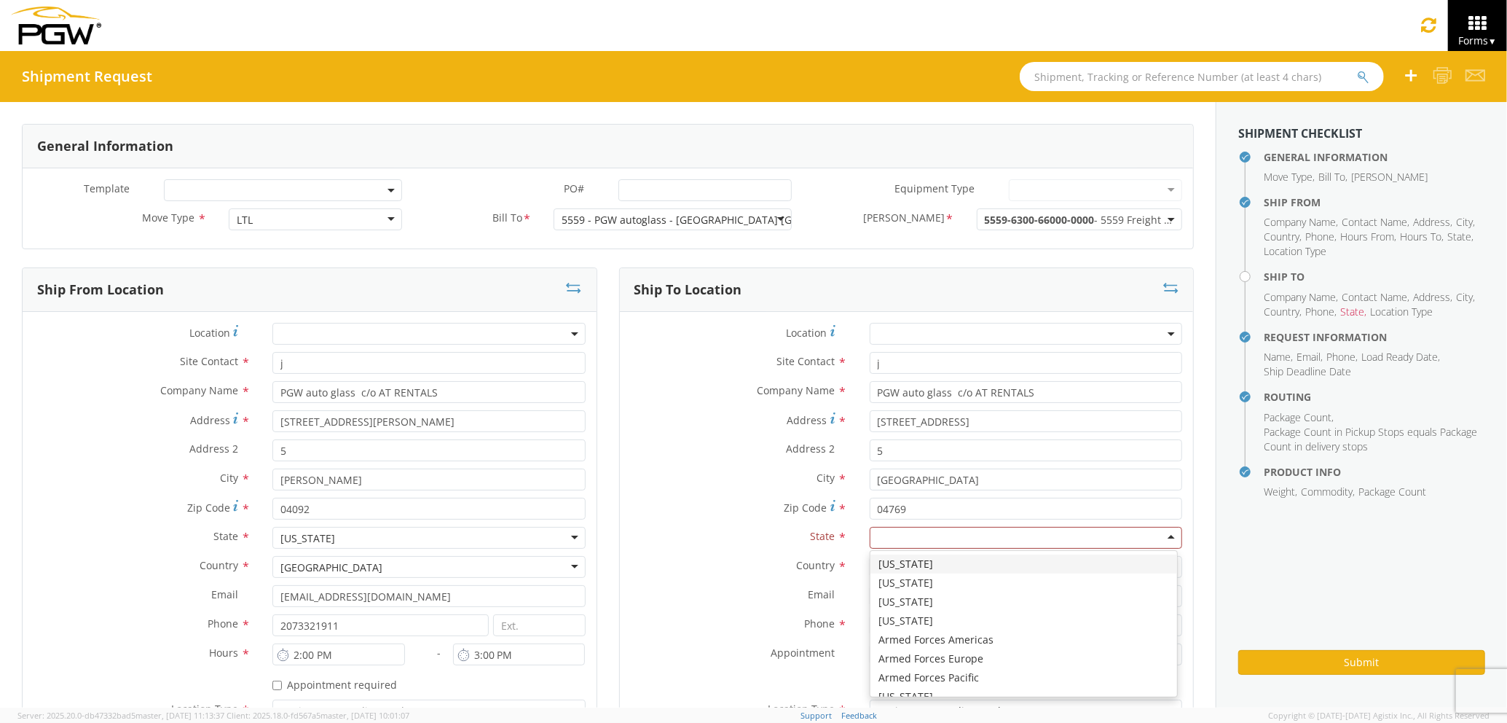
click at [885, 538] on div at bounding box center [1026, 538] width 313 height 22
type input "ma"
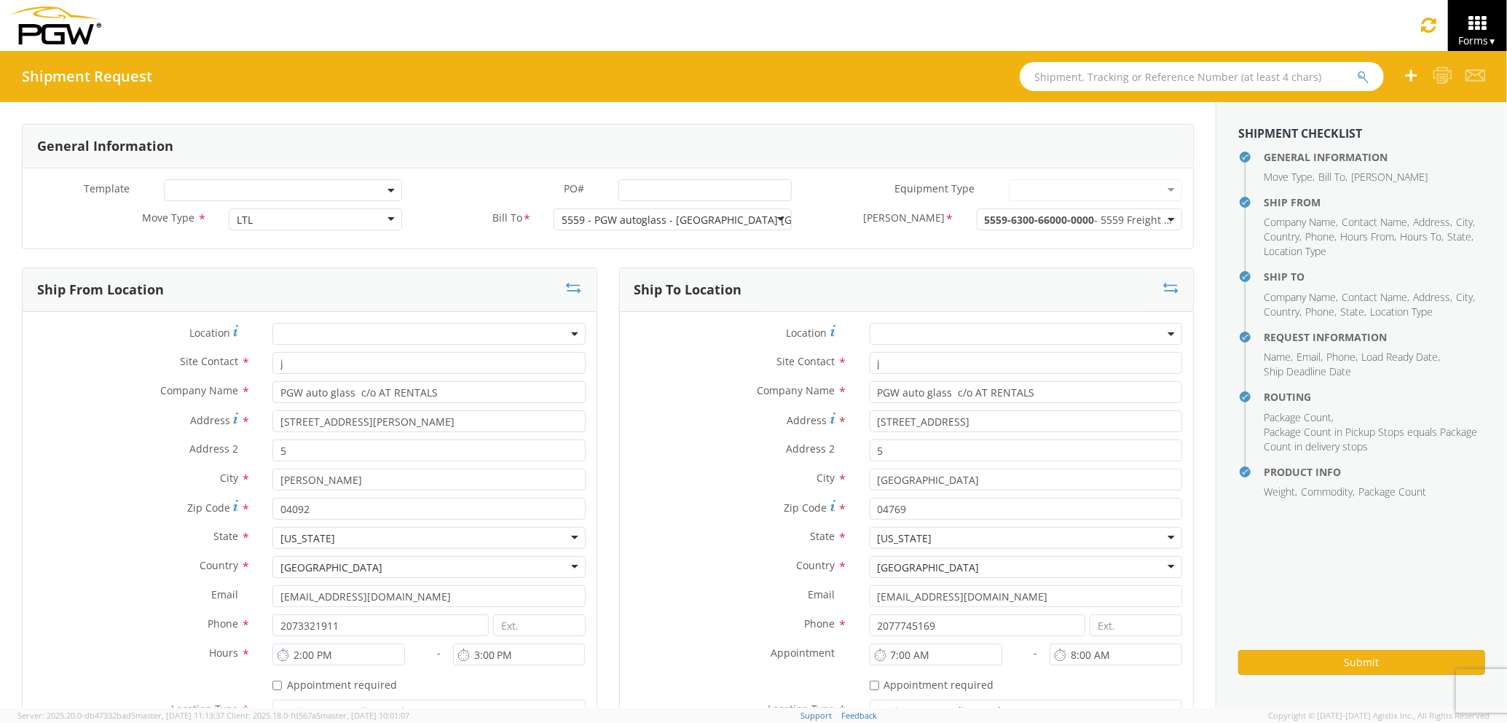
click at [730, 555] on div "State * Maine Maine Alabama Alaska Arizona Arkansas Armed Forces Americas Armed…" at bounding box center [907, 541] width 574 height 29
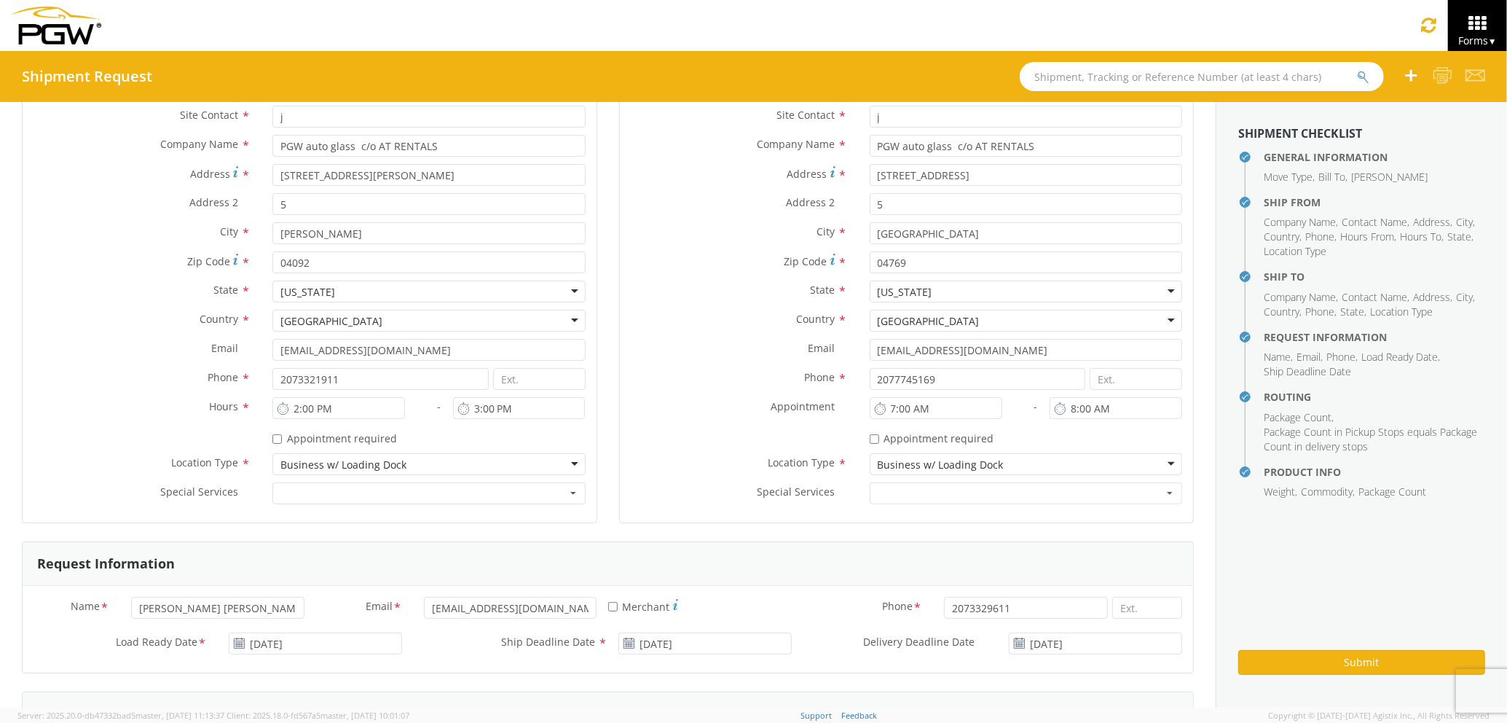
scroll to position [388, 0]
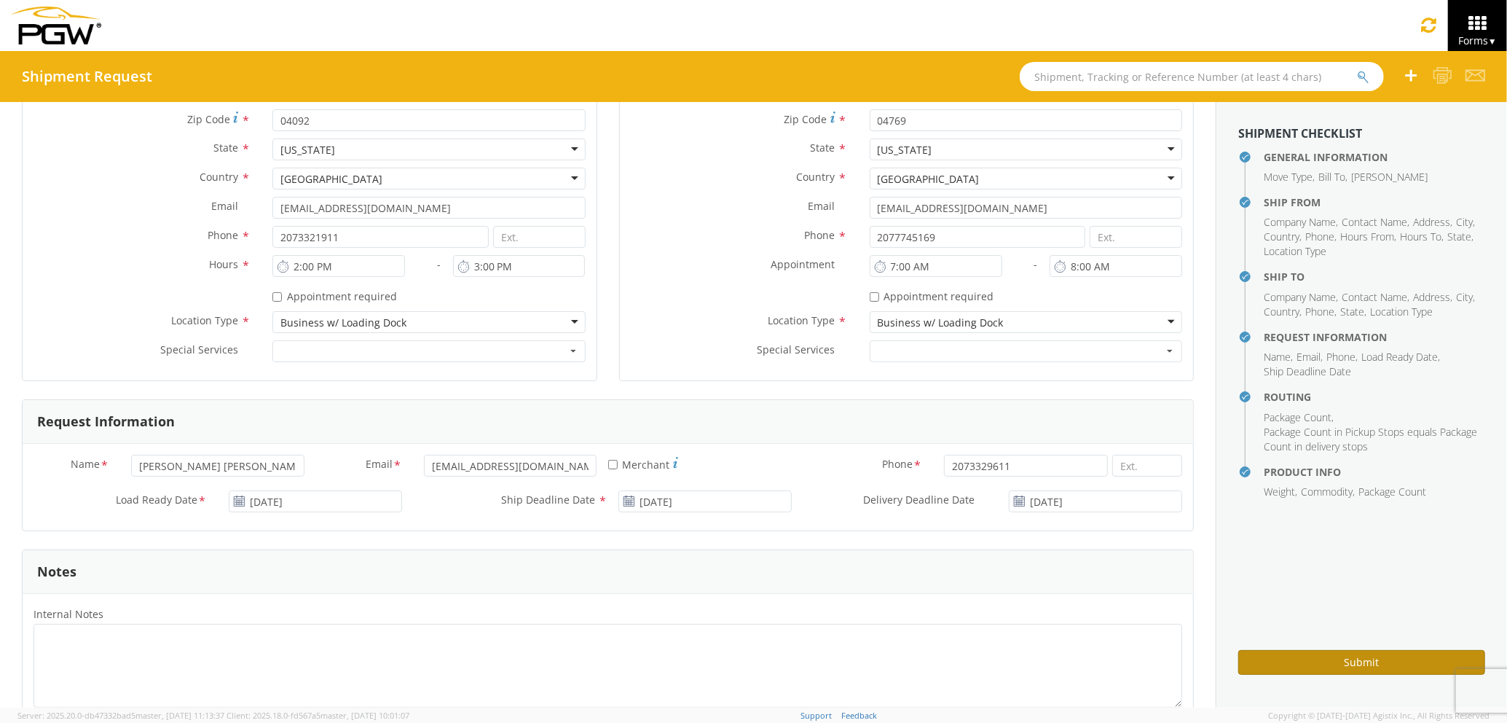
click at [1300, 669] on button "Submit" at bounding box center [1362, 662] width 247 height 25
